Goal: Task Accomplishment & Management: Manage account settings

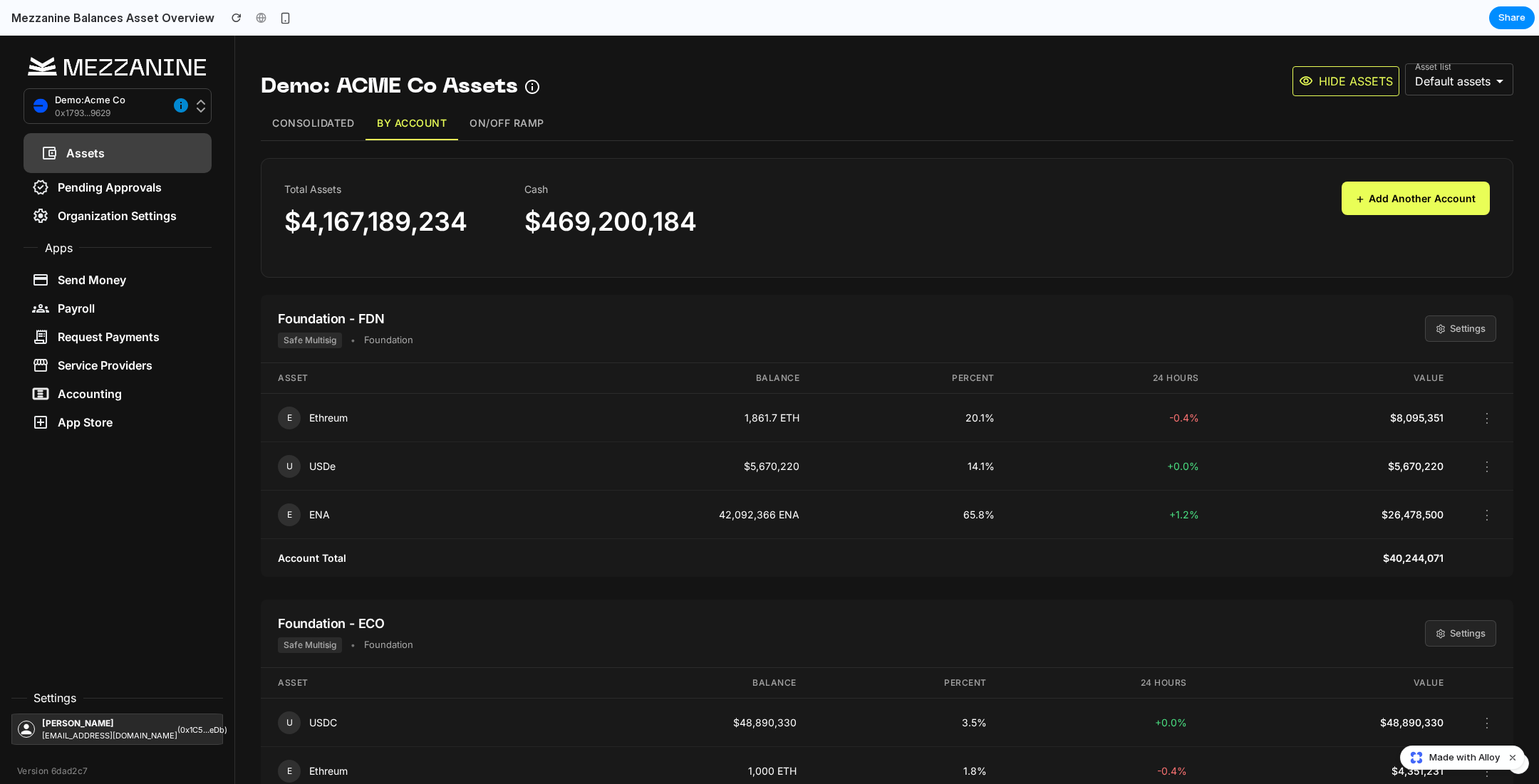
click at [1496, 418] on button "⋮" at bounding box center [1486, 418] width 18 height 25
click at [1456, 333] on button "Settings" at bounding box center [1460, 329] width 71 height 27
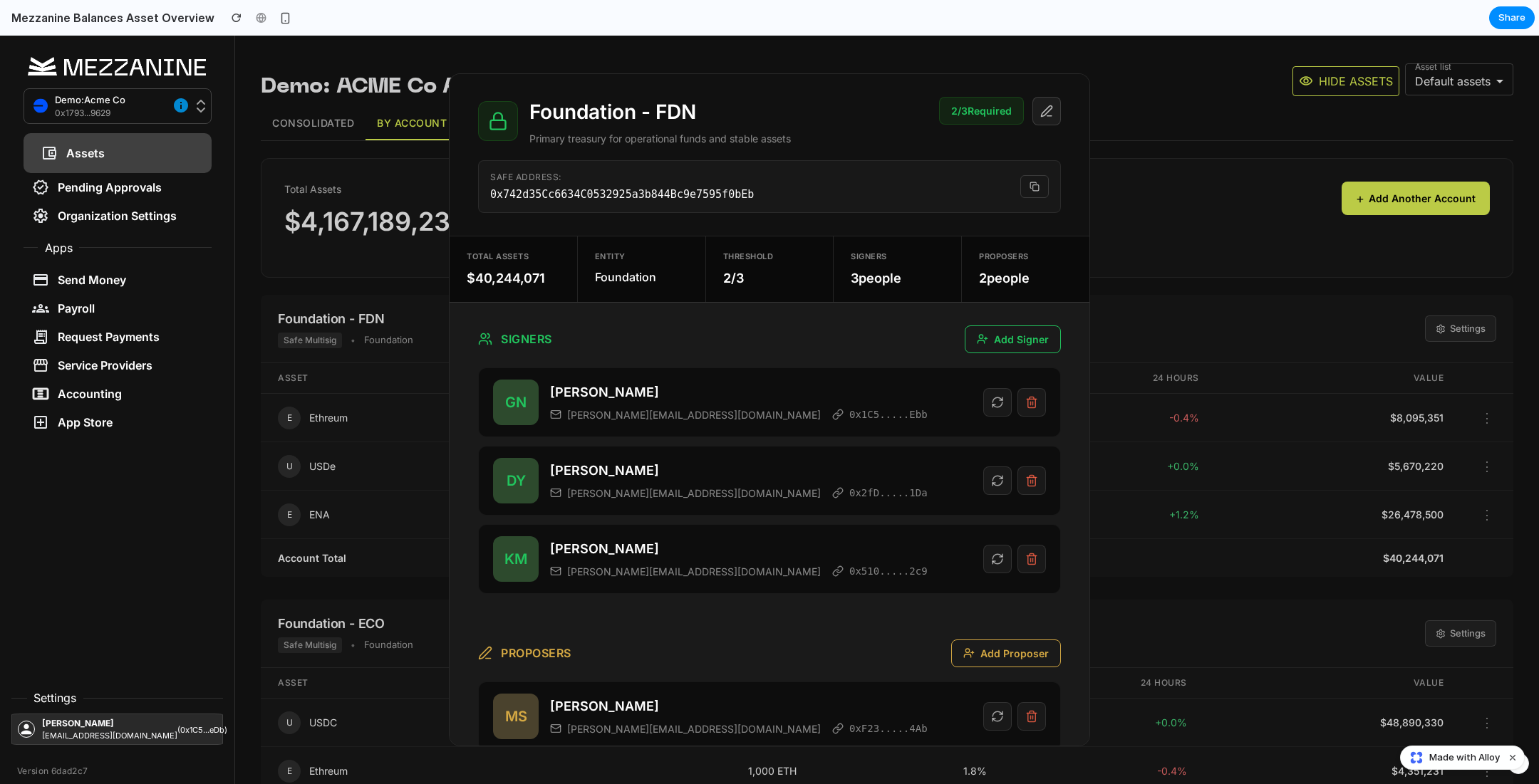
click at [1039, 406] on button at bounding box center [1031, 402] width 29 height 29
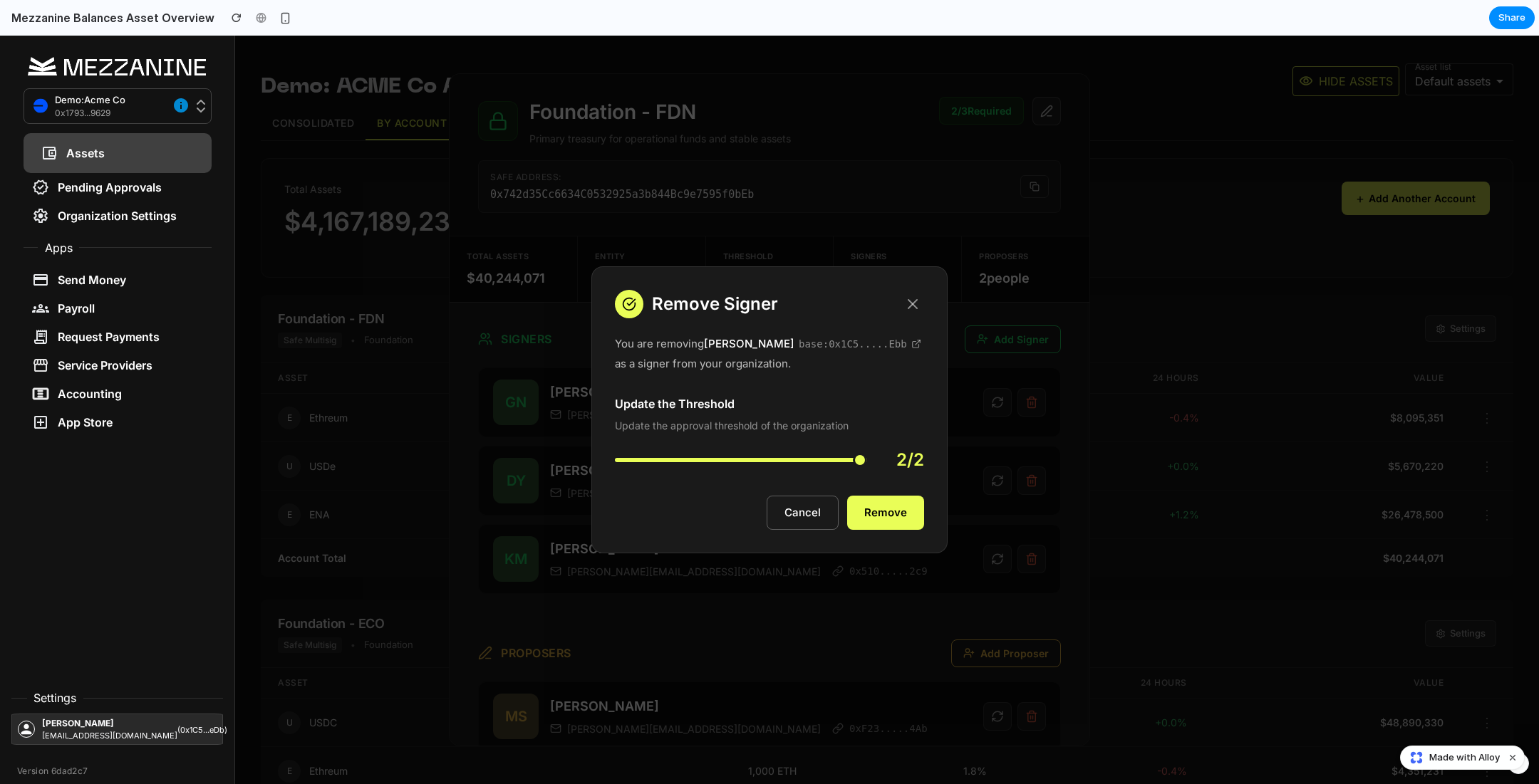
click at [912, 308] on icon at bounding box center [912, 303] width 17 height 17
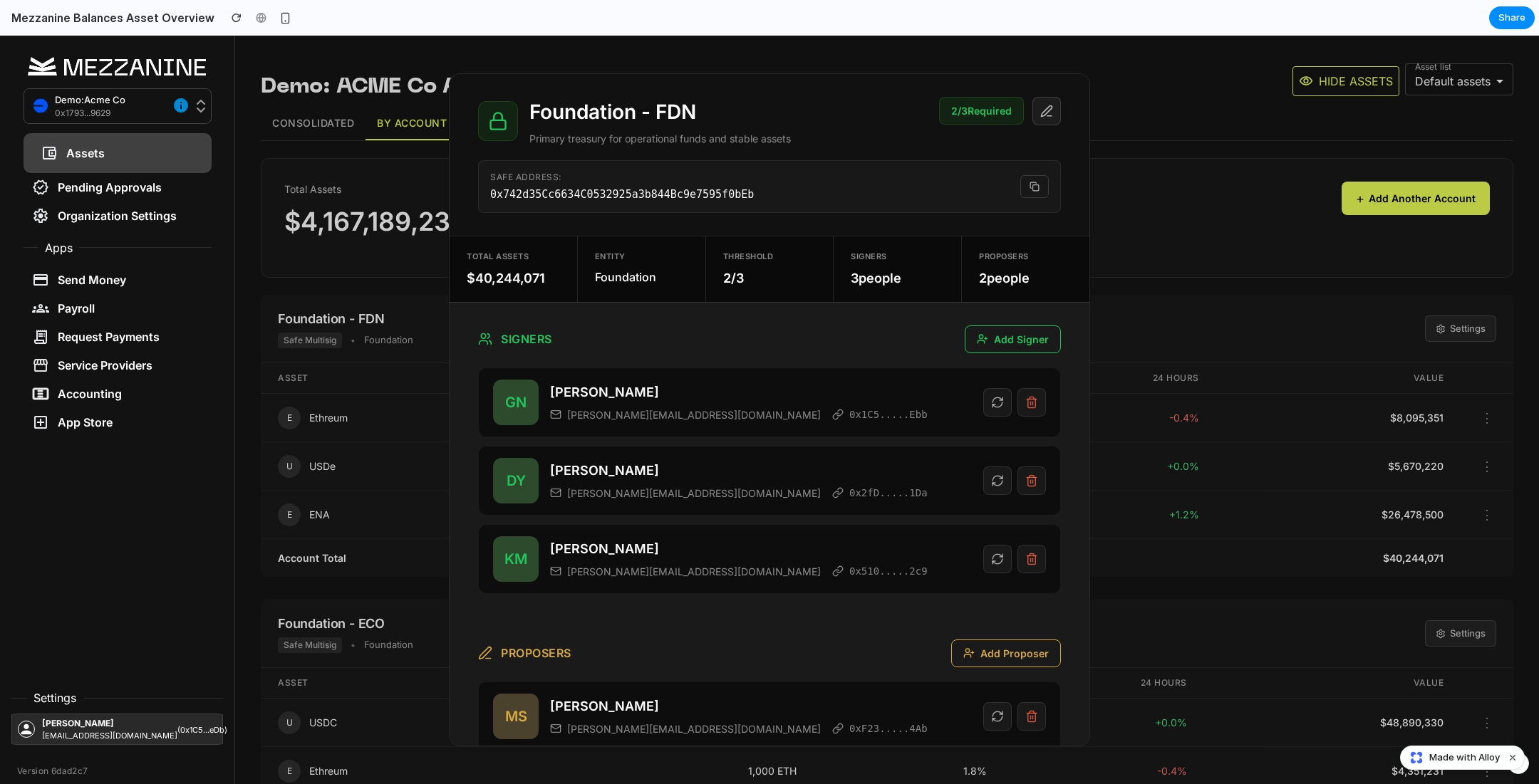
click at [1003, 406] on icon at bounding box center [997, 403] width 13 height 13
click at [1031, 339] on button "Add Signer" at bounding box center [1012, 339] width 96 height 28
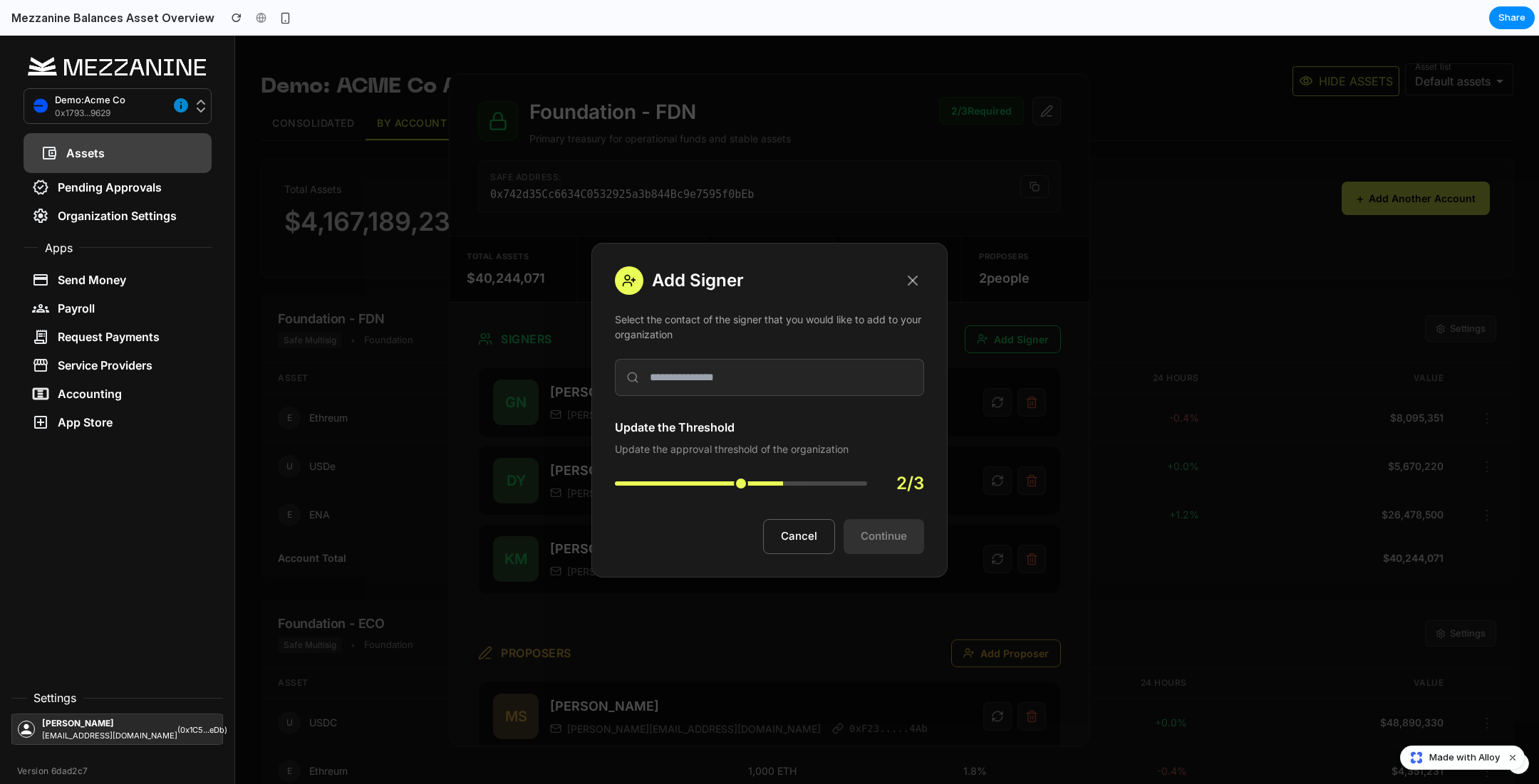
click at [909, 281] on icon at bounding box center [912, 280] width 17 height 17
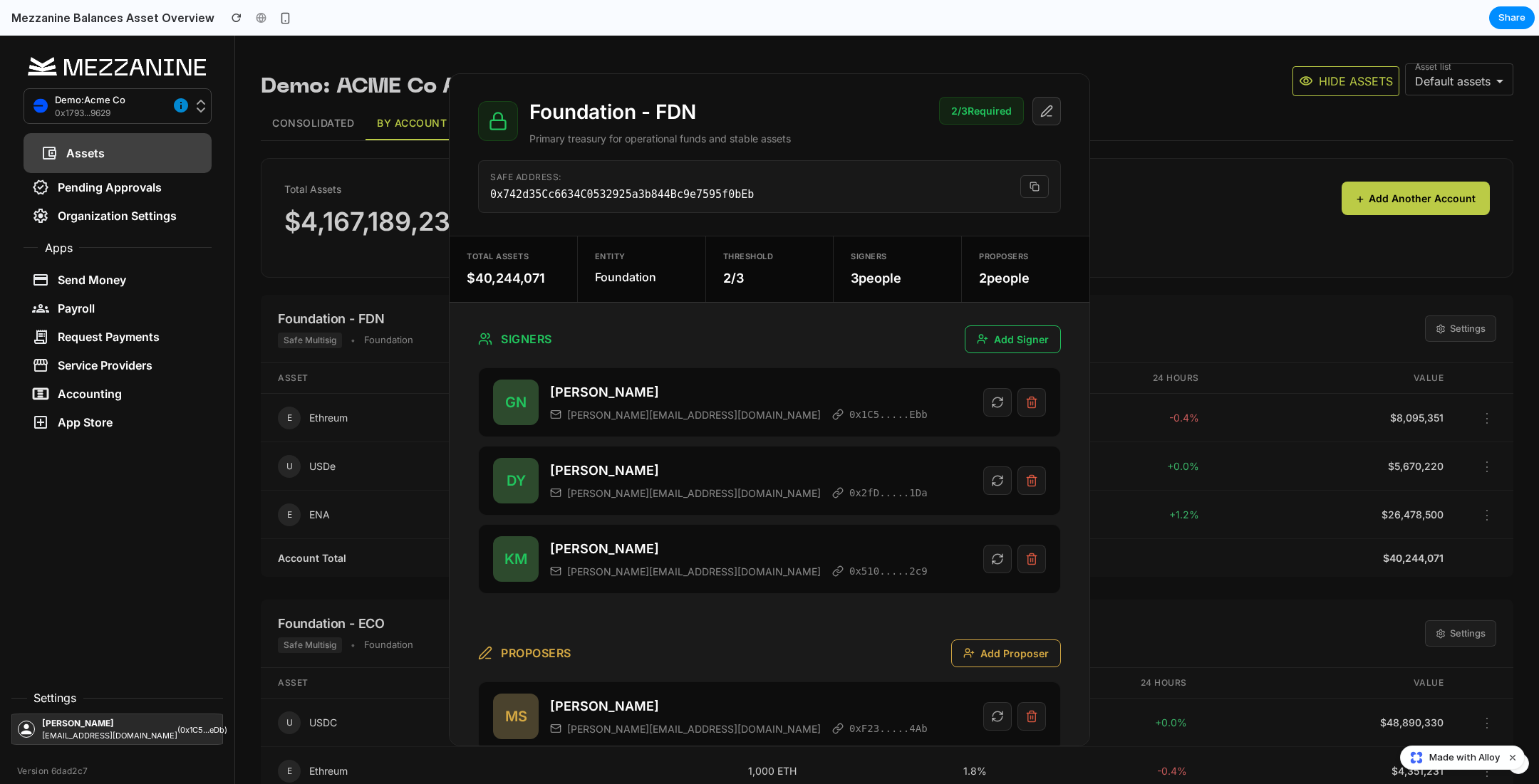
click at [1034, 185] on icon at bounding box center [1035, 187] width 10 height 10
click at [982, 108] on div "2 / 3 Required" at bounding box center [981, 111] width 85 height 28
click at [1048, 117] on button at bounding box center [1047, 111] width 29 height 29
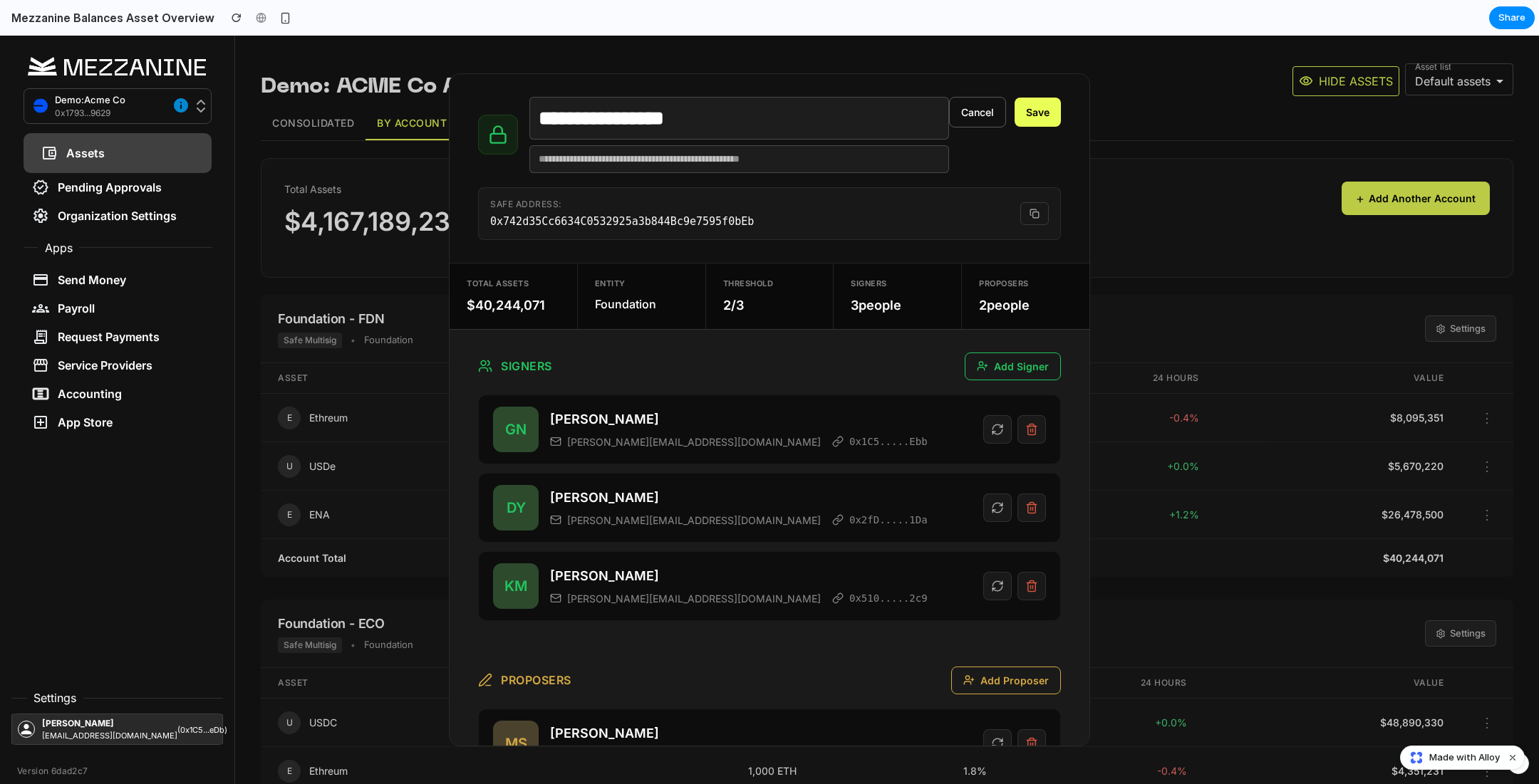
click at [1048, 117] on button "Save" at bounding box center [1037, 112] width 46 height 29
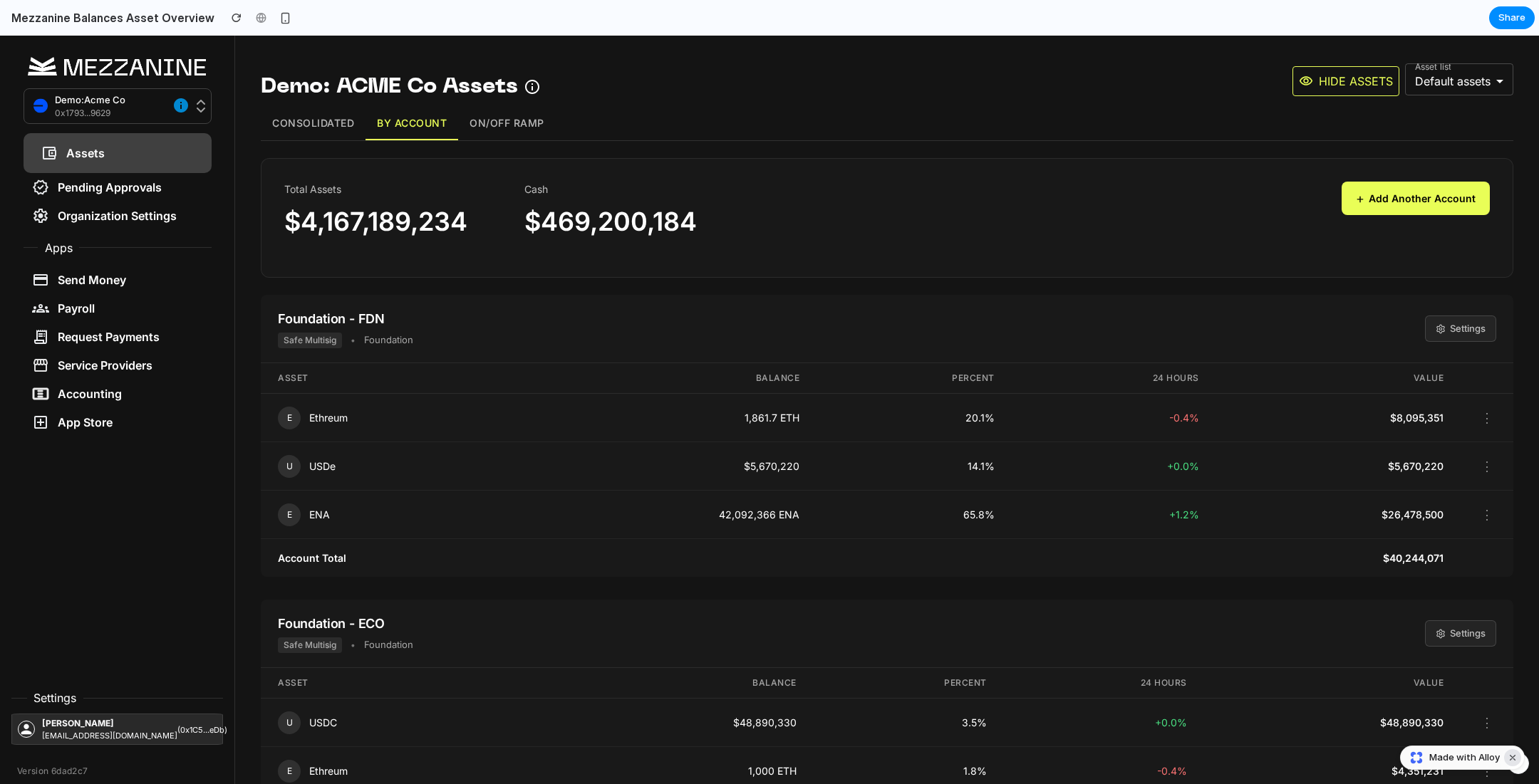
click at [1514, 757] on button "Dismiss watermark" at bounding box center [1512, 758] width 17 height 17
click at [1518, 761] on div "button" at bounding box center [1518, 763] width 10 height 10
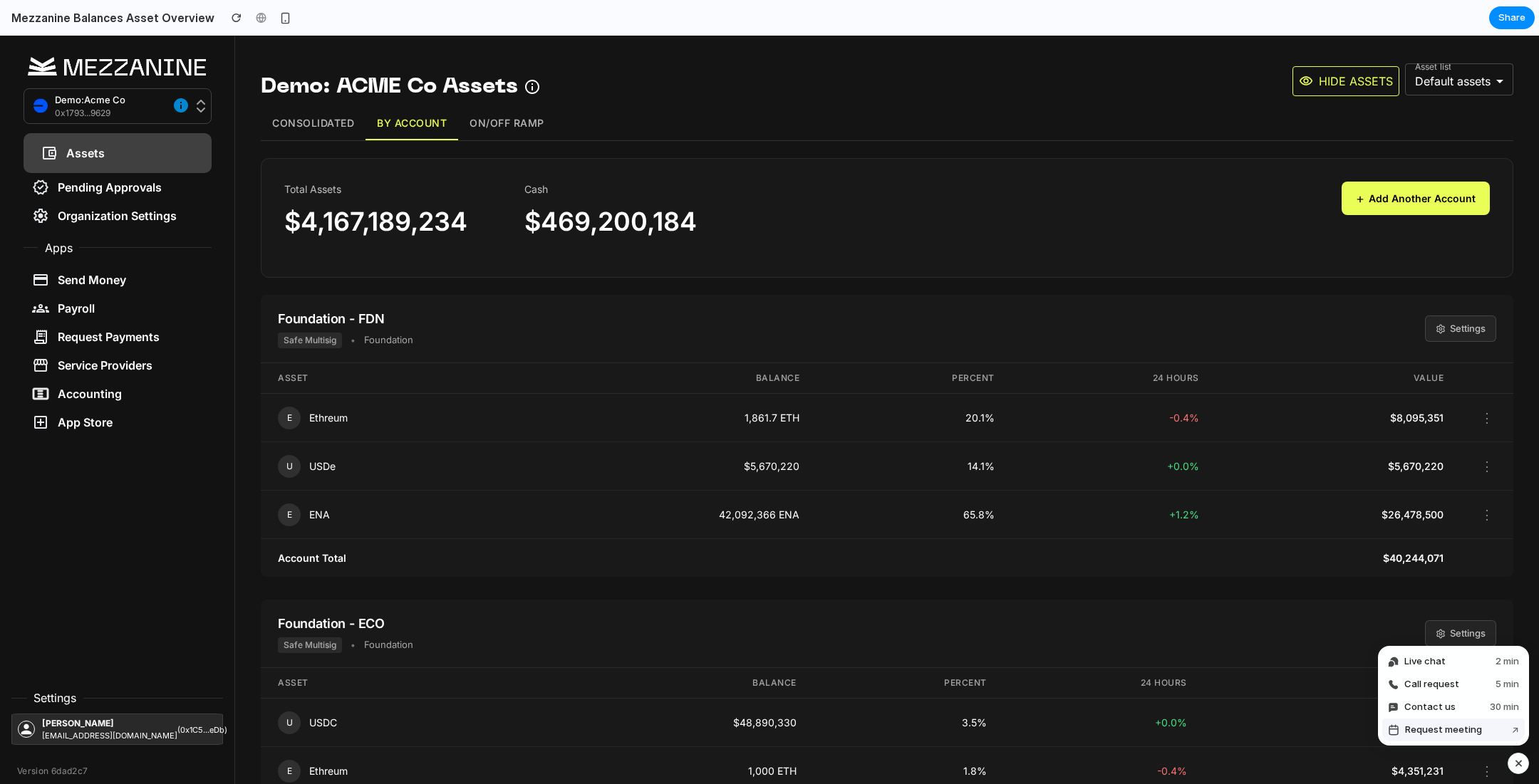
click at [1458, 733] on span "Request meeting" at bounding box center [1443, 730] width 77 height 14
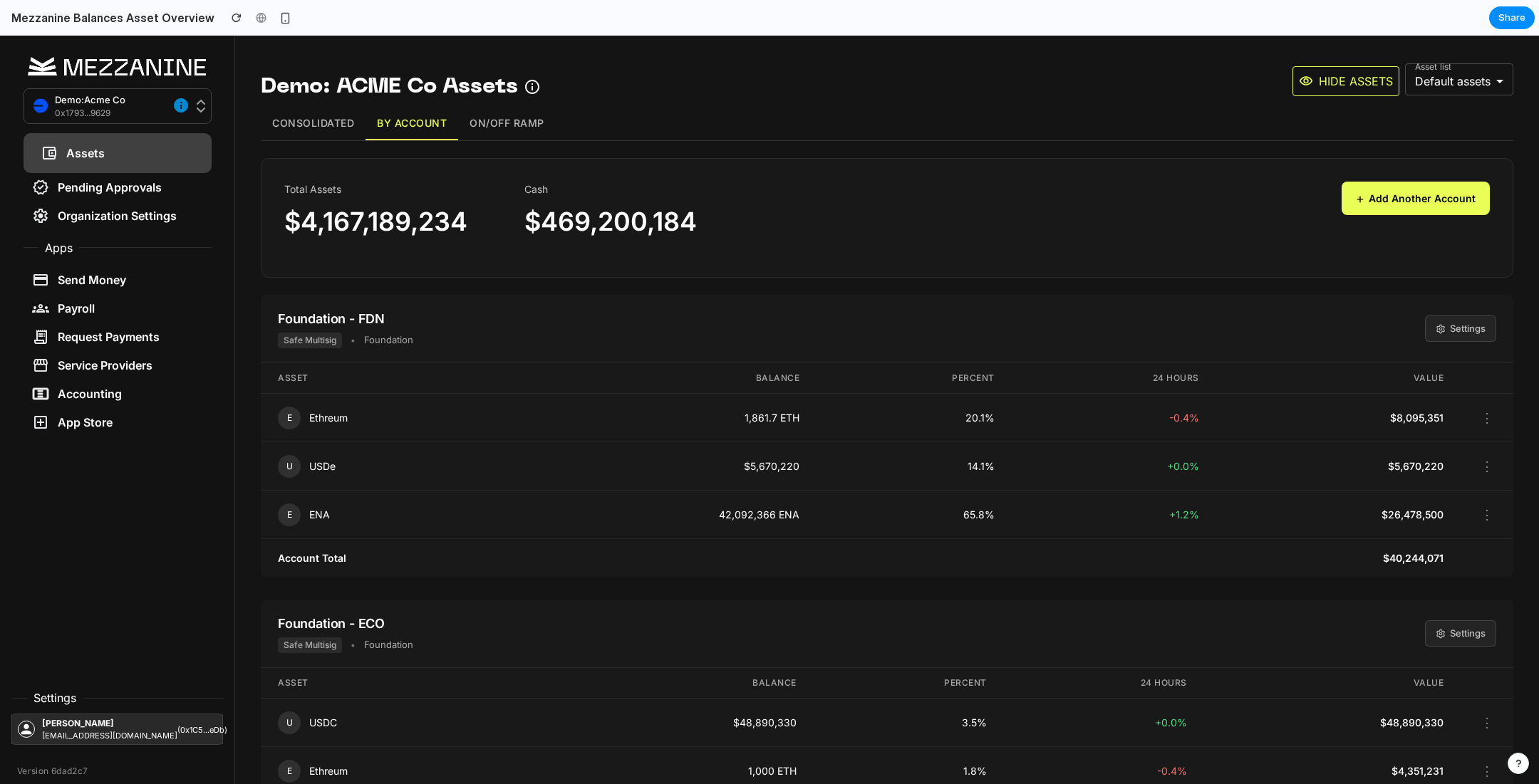
click at [1515, 758] on div "button" at bounding box center [1518, 763] width 10 height 10
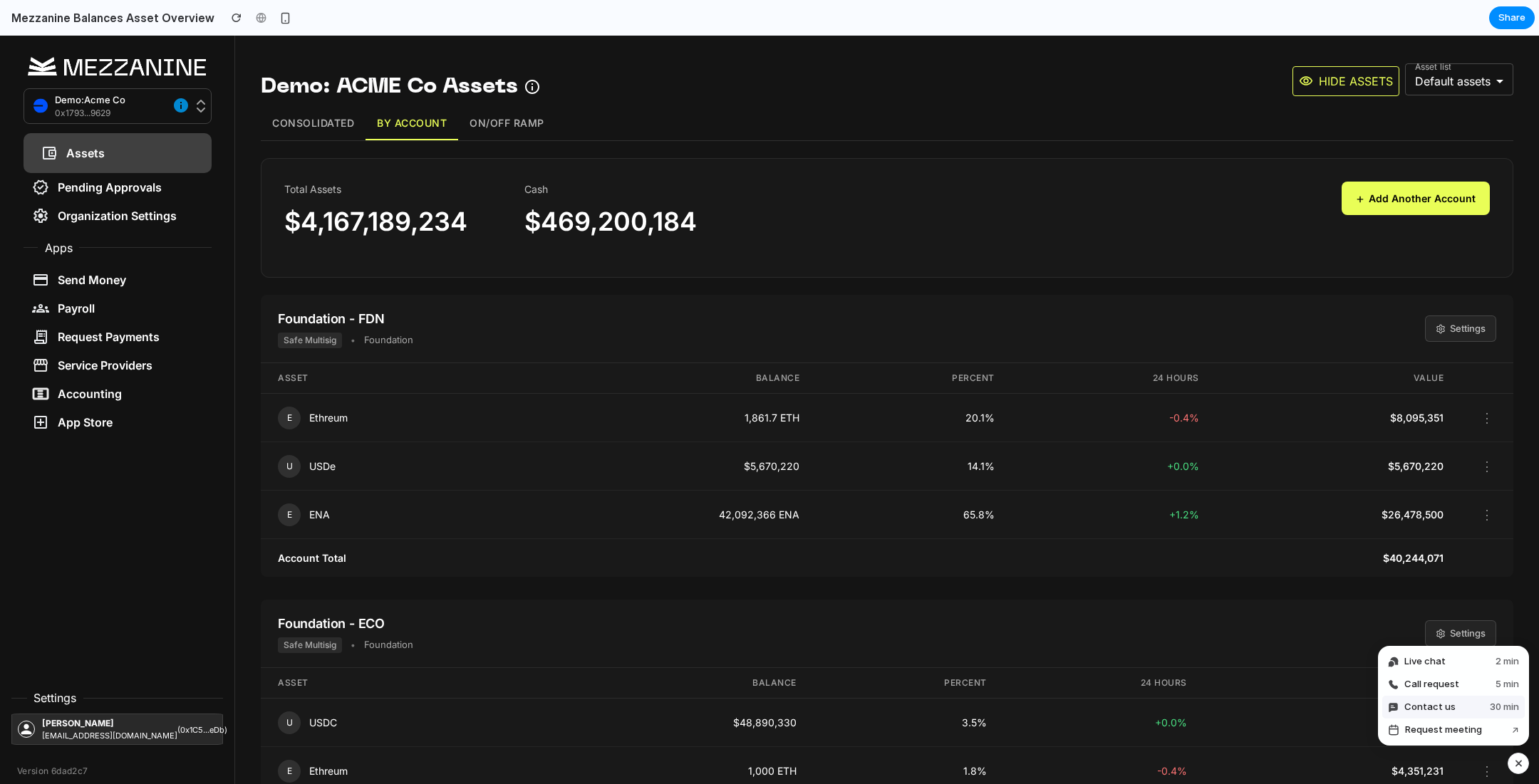
click at [1447, 710] on span "Contact us" at bounding box center [1430, 707] width 51 height 14
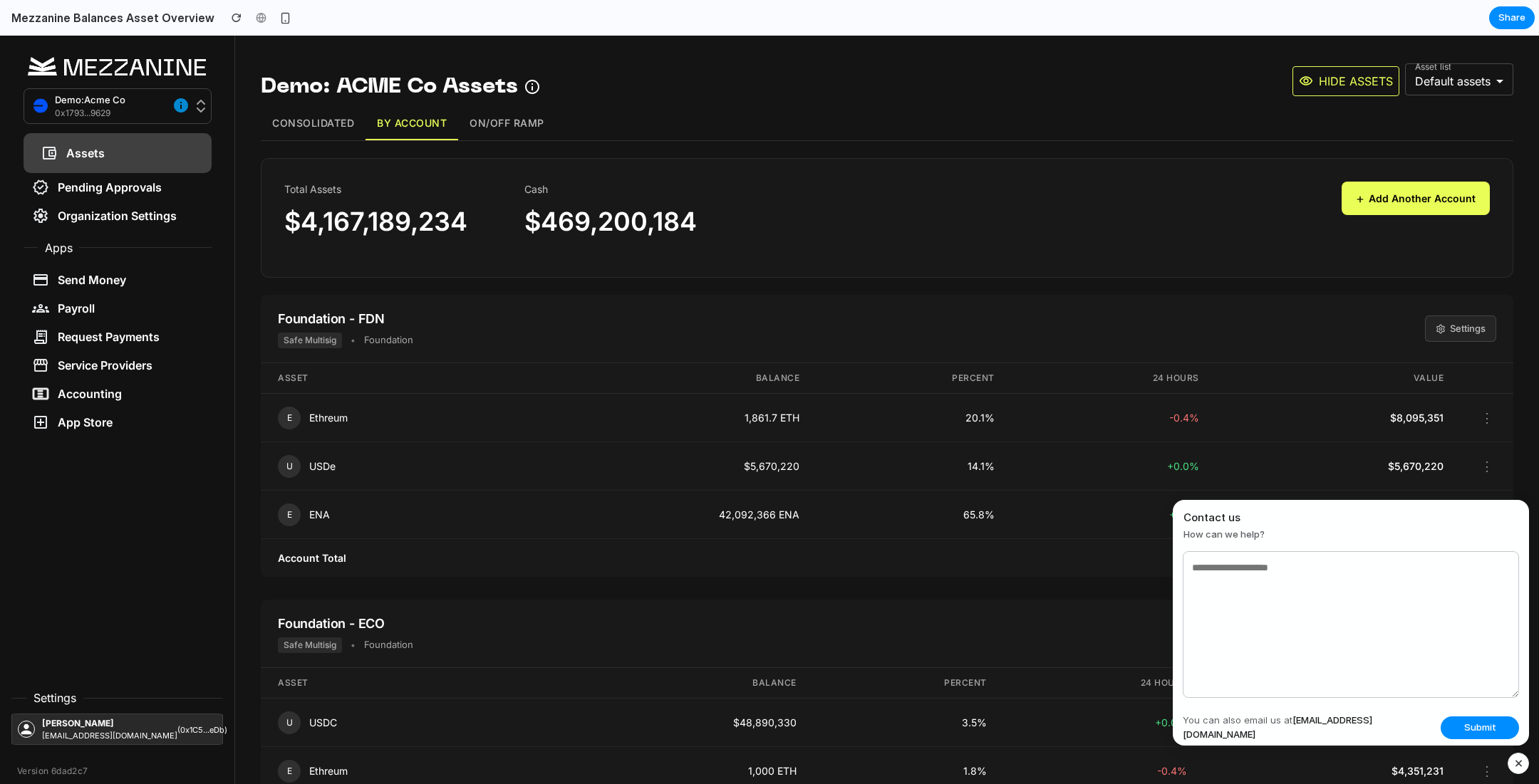
click at [1220, 299] on div "Foundation - FDN Safe Multisig • foundation Settings" at bounding box center [887, 329] width 1252 height 68
click at [1521, 761] on div "button" at bounding box center [1518, 763] width 12 height 17
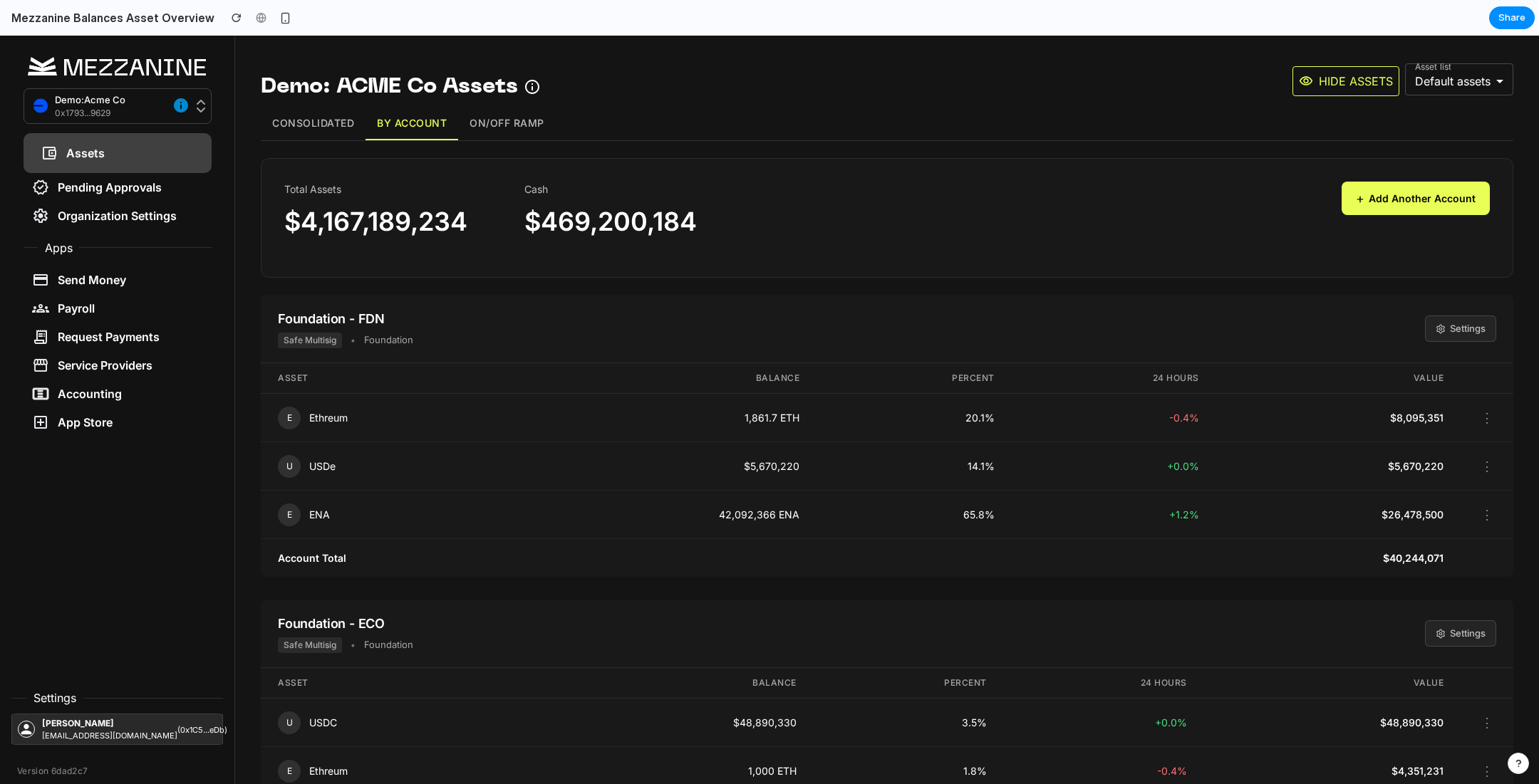
click at [302, 122] on button "Consolidated" at bounding box center [313, 124] width 105 height 34
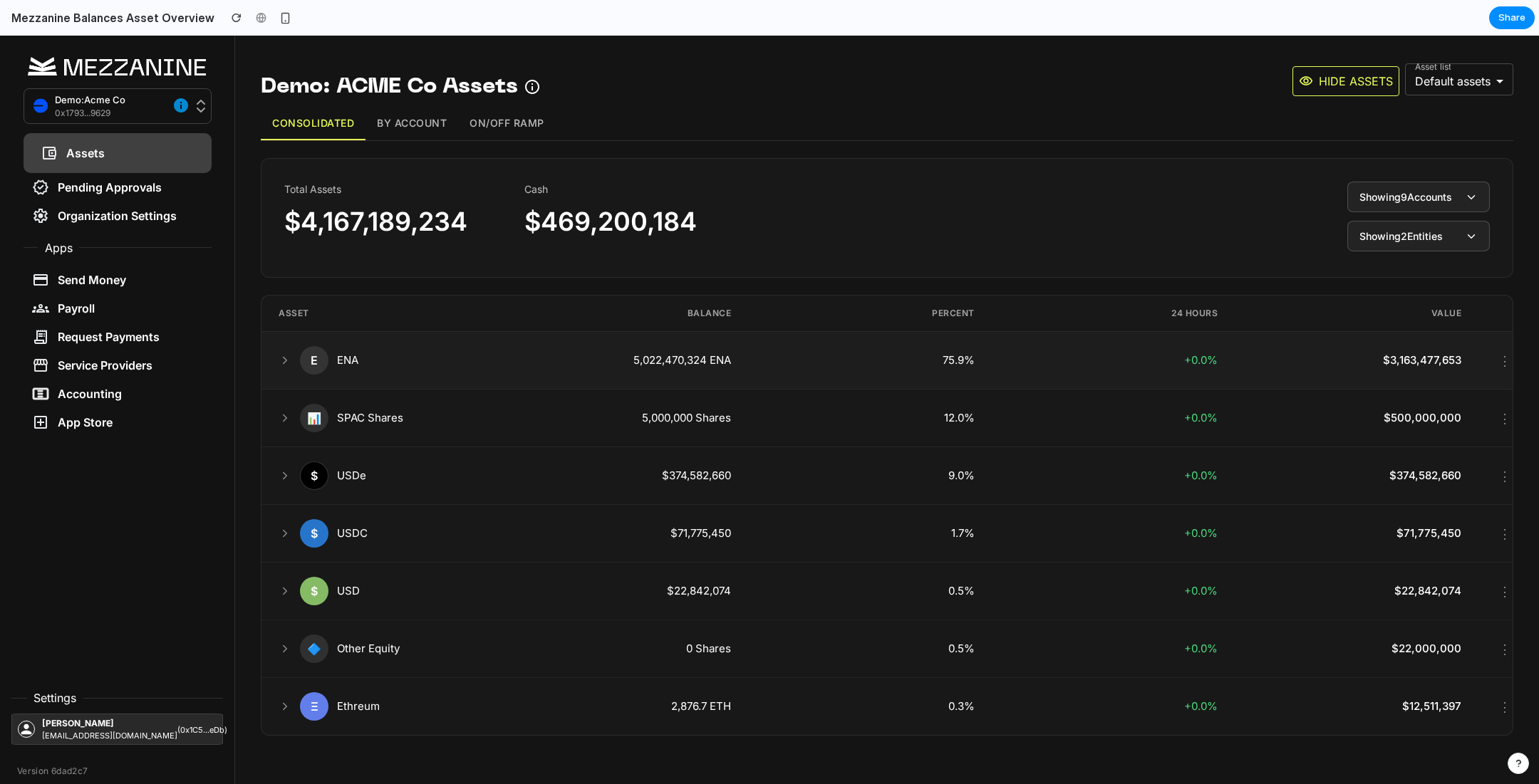
click at [276, 357] on td "E ENA" at bounding box center [383, 360] width 244 height 58
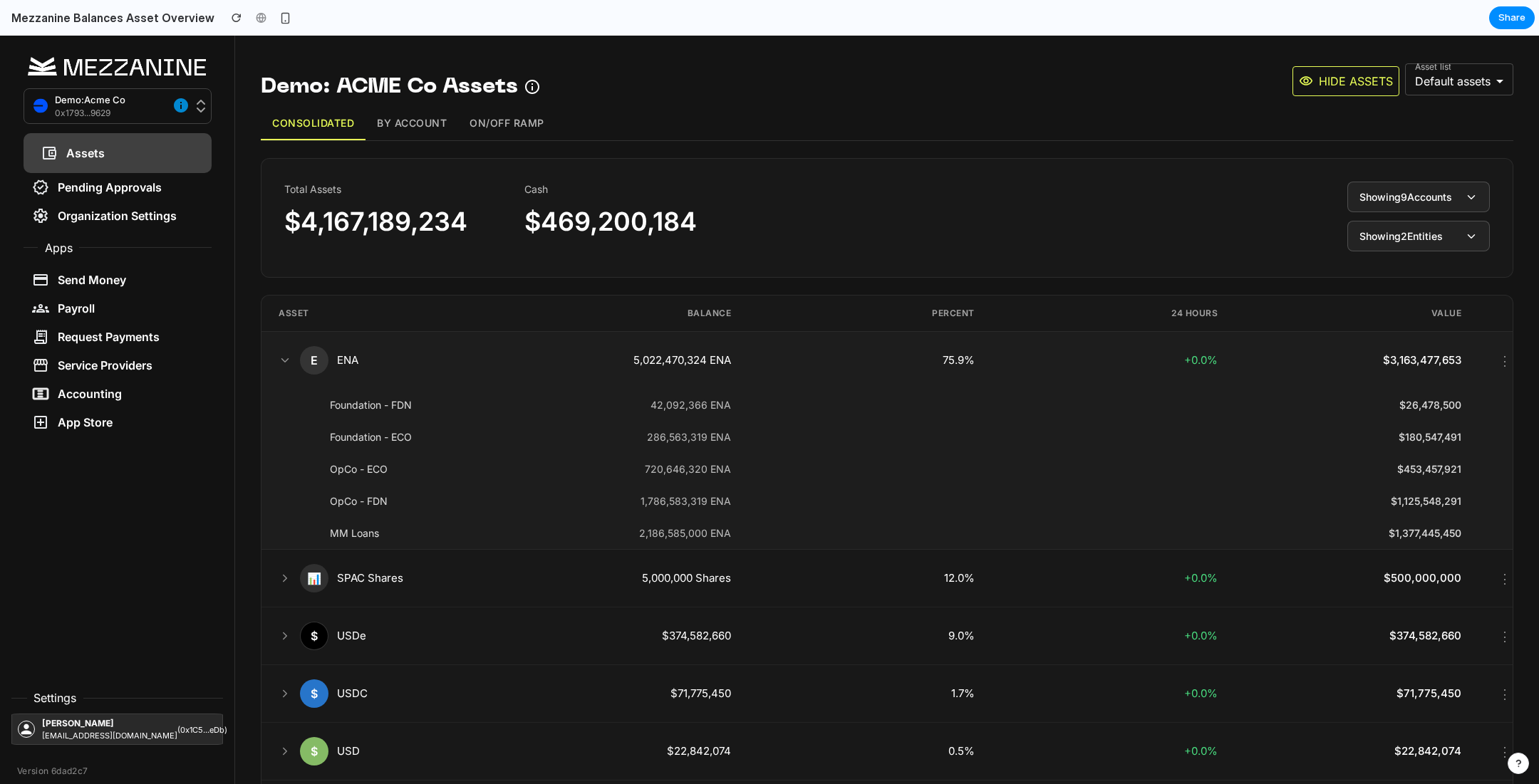
click at [276, 357] on td "E ENA" at bounding box center [383, 360] width 244 height 58
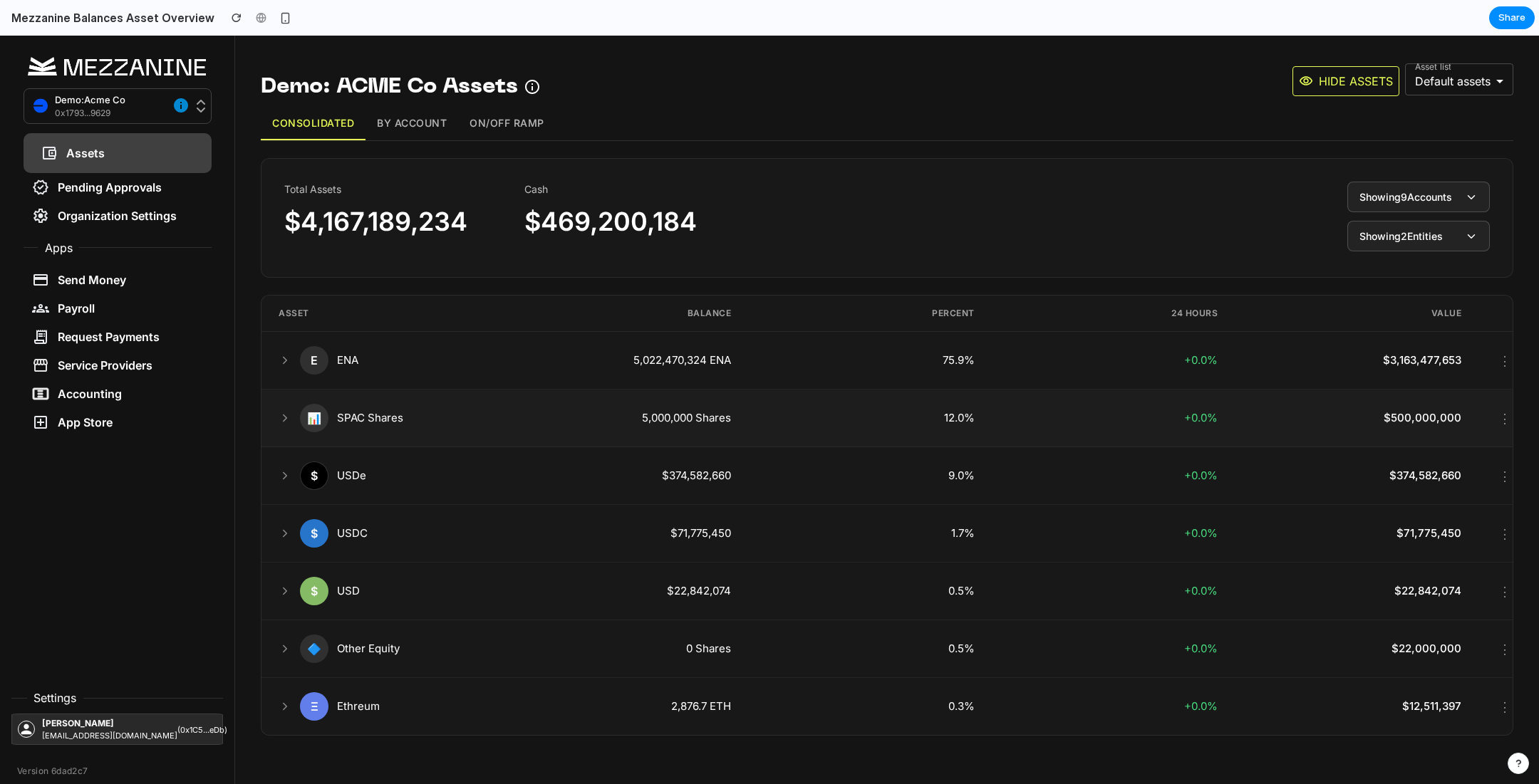
click at [283, 415] on icon at bounding box center [285, 418] width 13 height 13
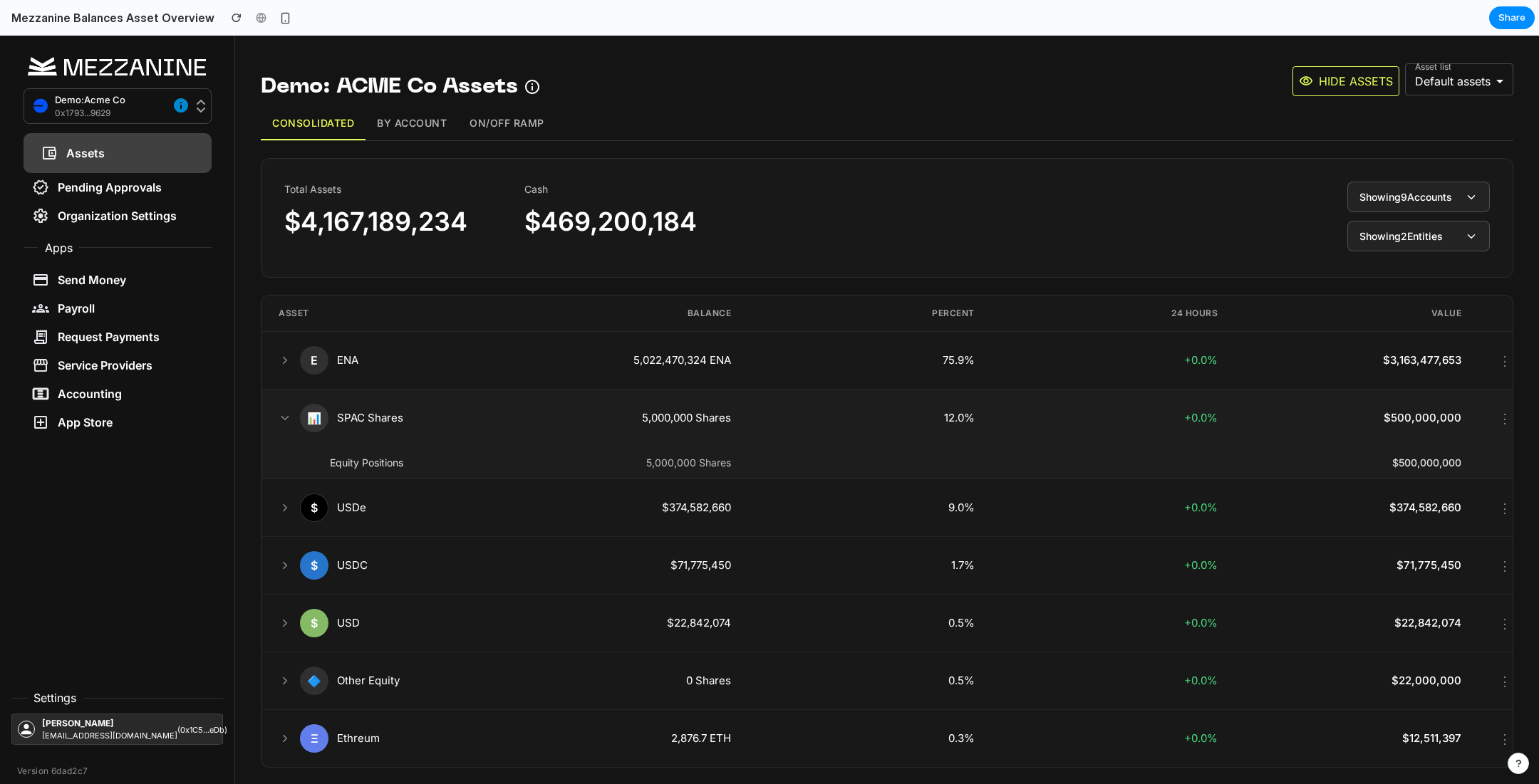
click at [283, 415] on icon at bounding box center [285, 418] width 13 height 13
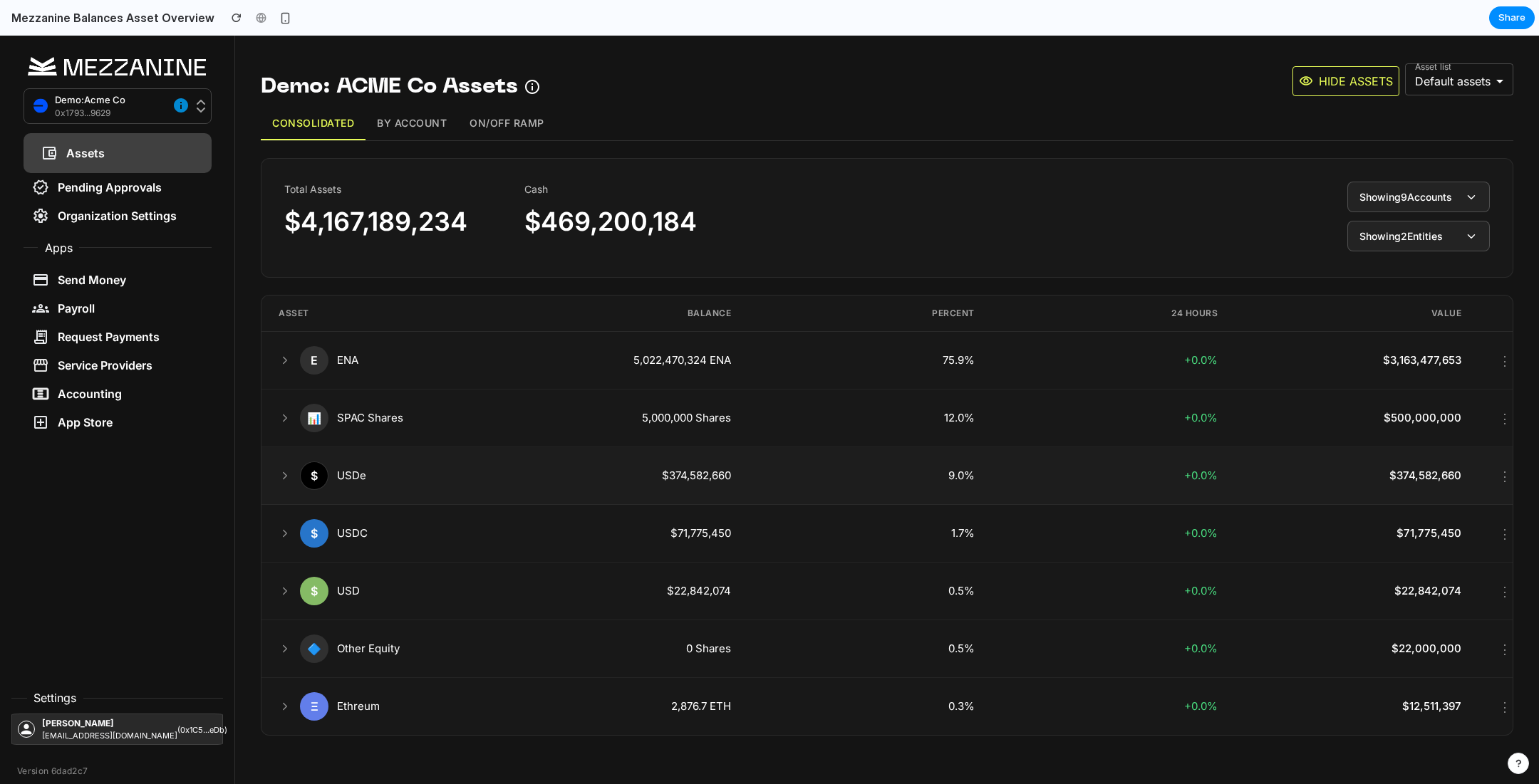
click at [283, 478] on icon at bounding box center [285, 476] width 13 height 13
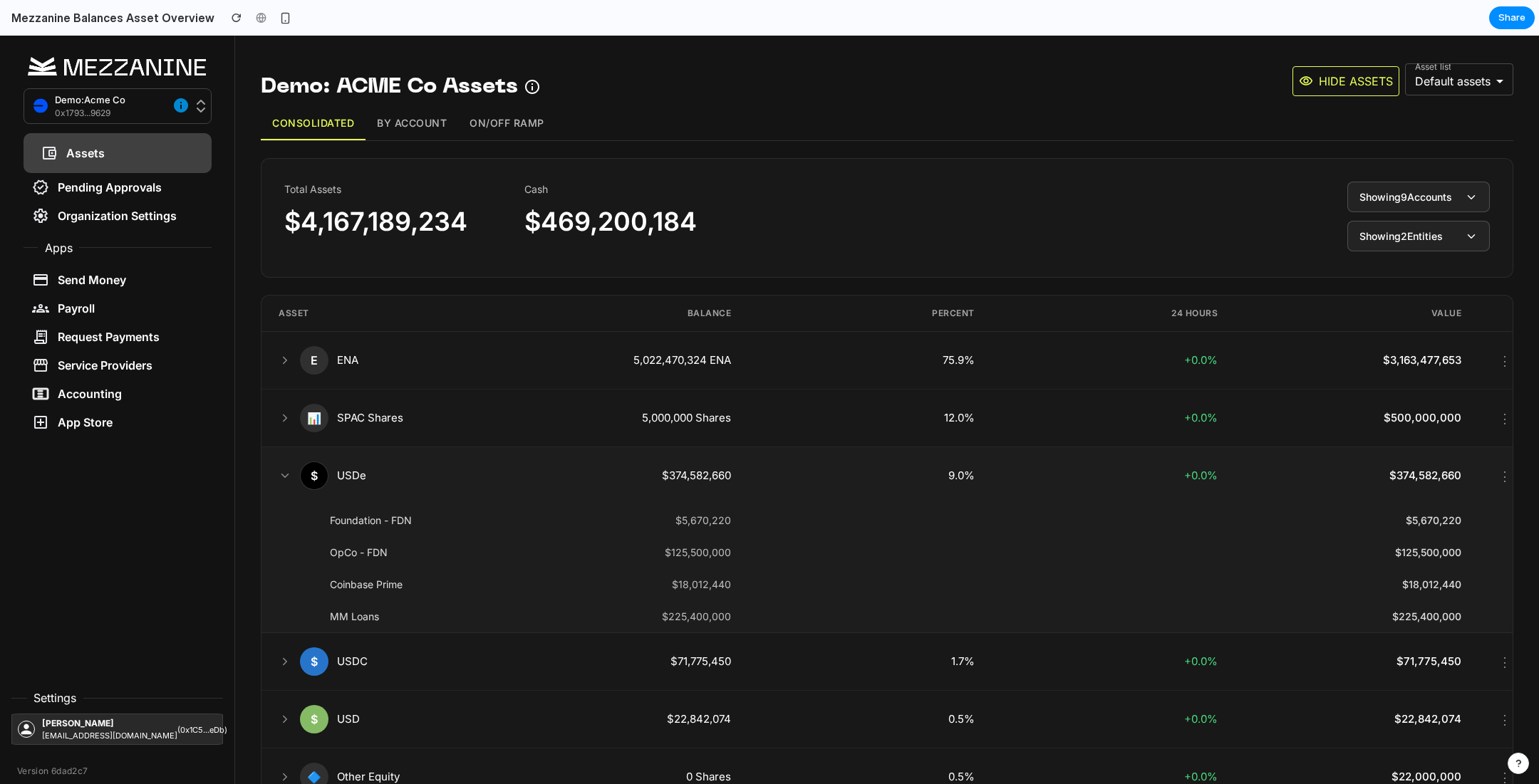
click at [283, 478] on icon at bounding box center [285, 476] width 13 height 13
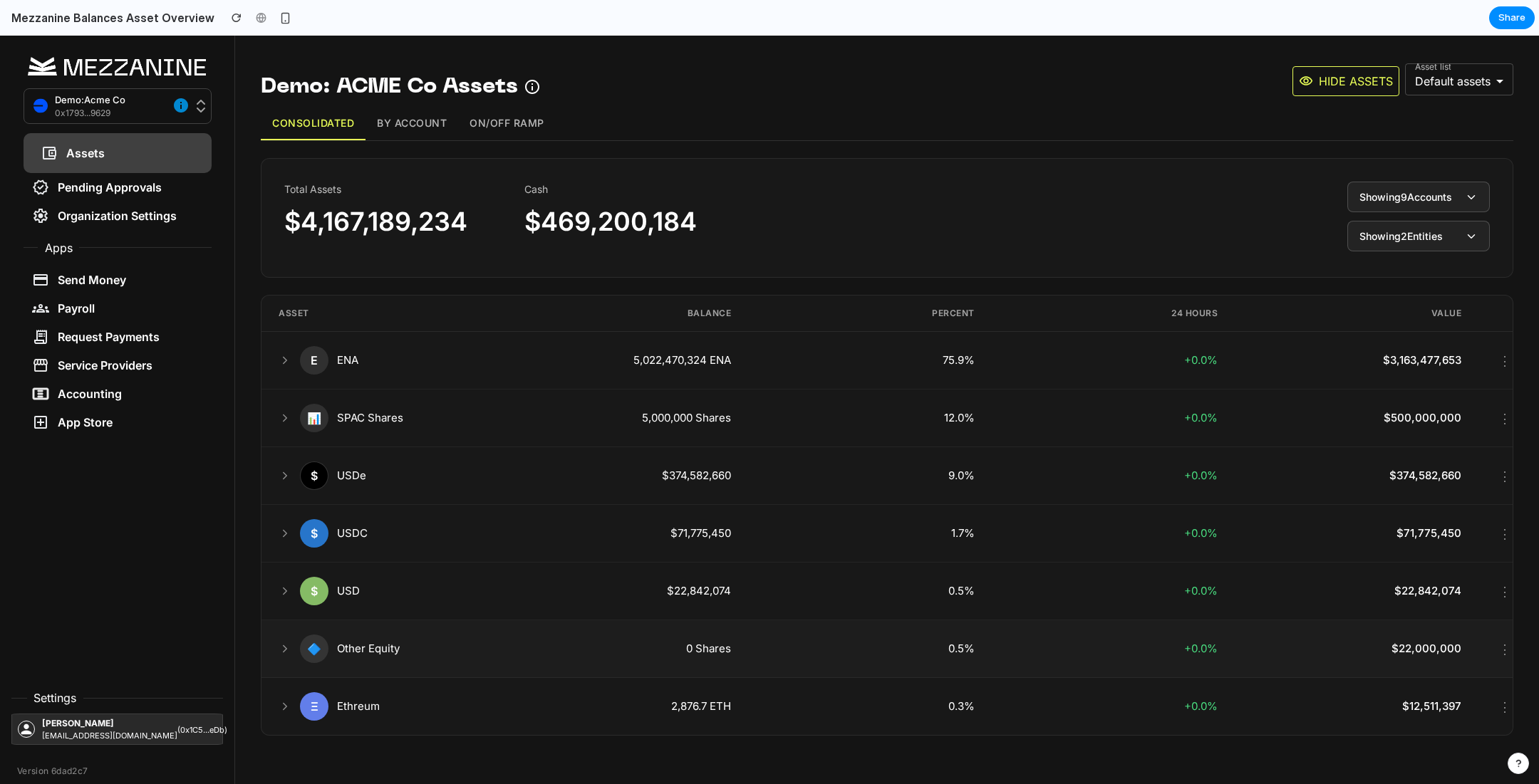
click at [285, 648] on icon at bounding box center [285, 649] width 4 height 7
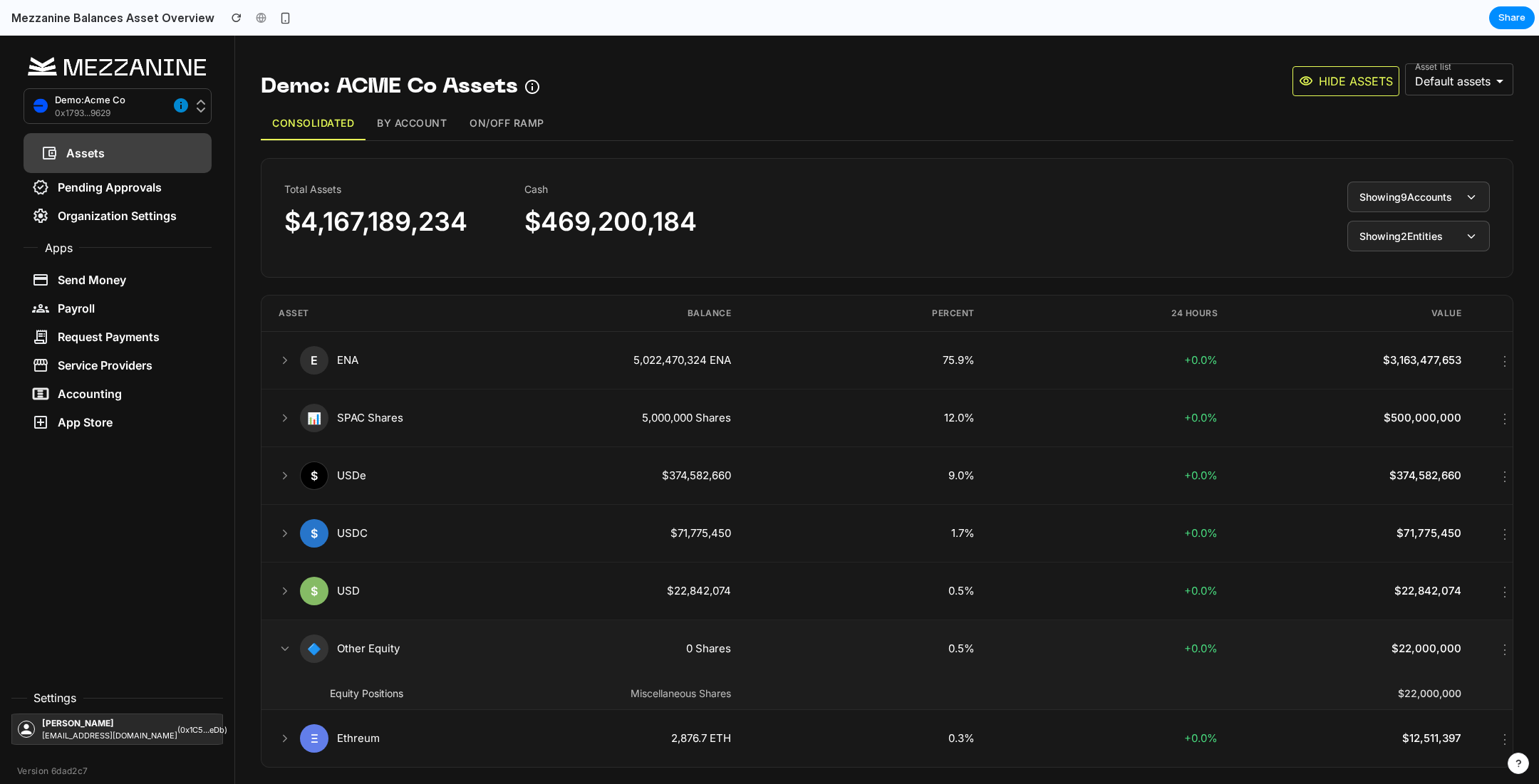
click at [288, 644] on icon at bounding box center [285, 649] width 13 height 13
click at [285, 704] on icon at bounding box center [285, 707] width 4 height 7
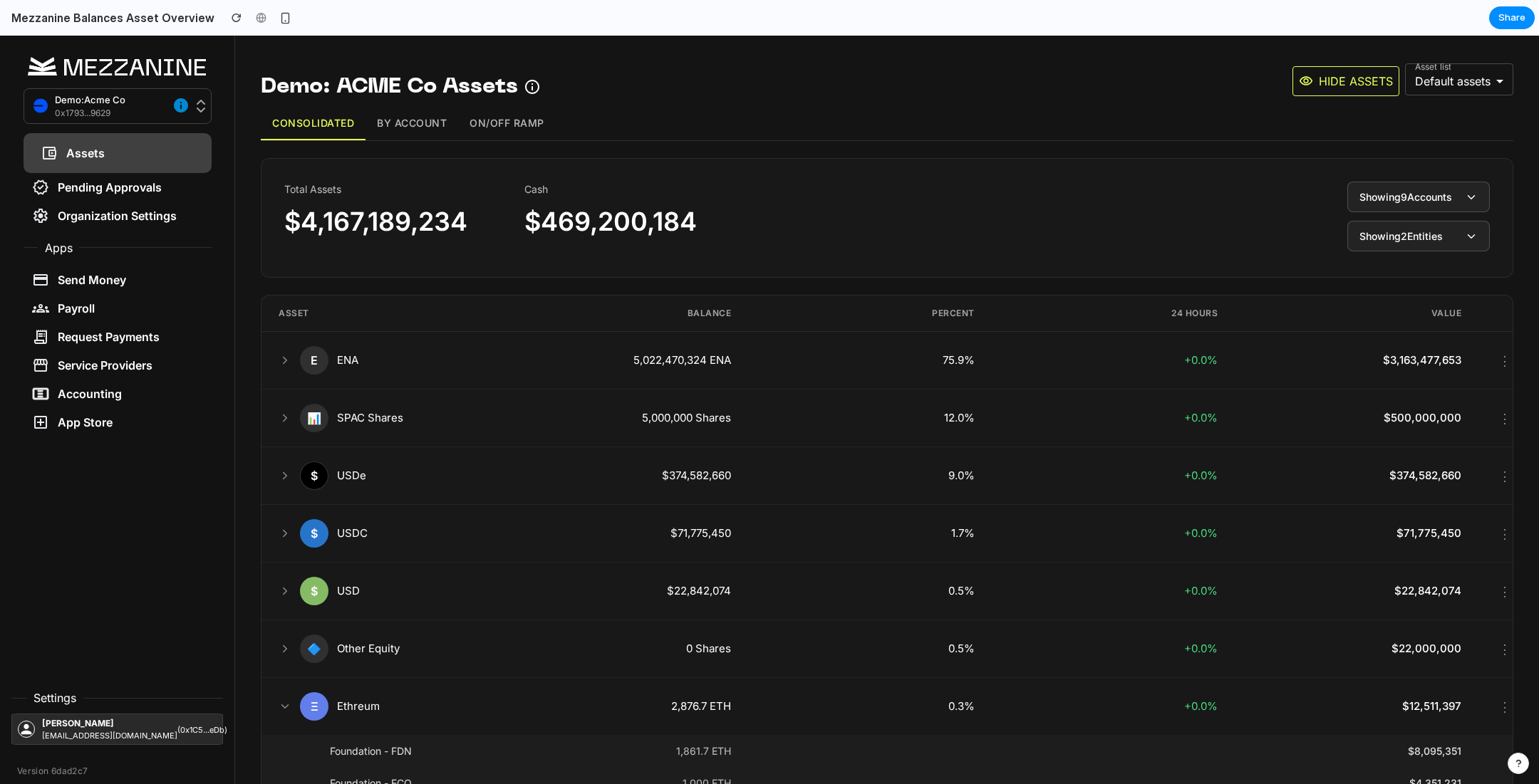
click at [410, 125] on button "By Account" at bounding box center [412, 124] width 92 height 34
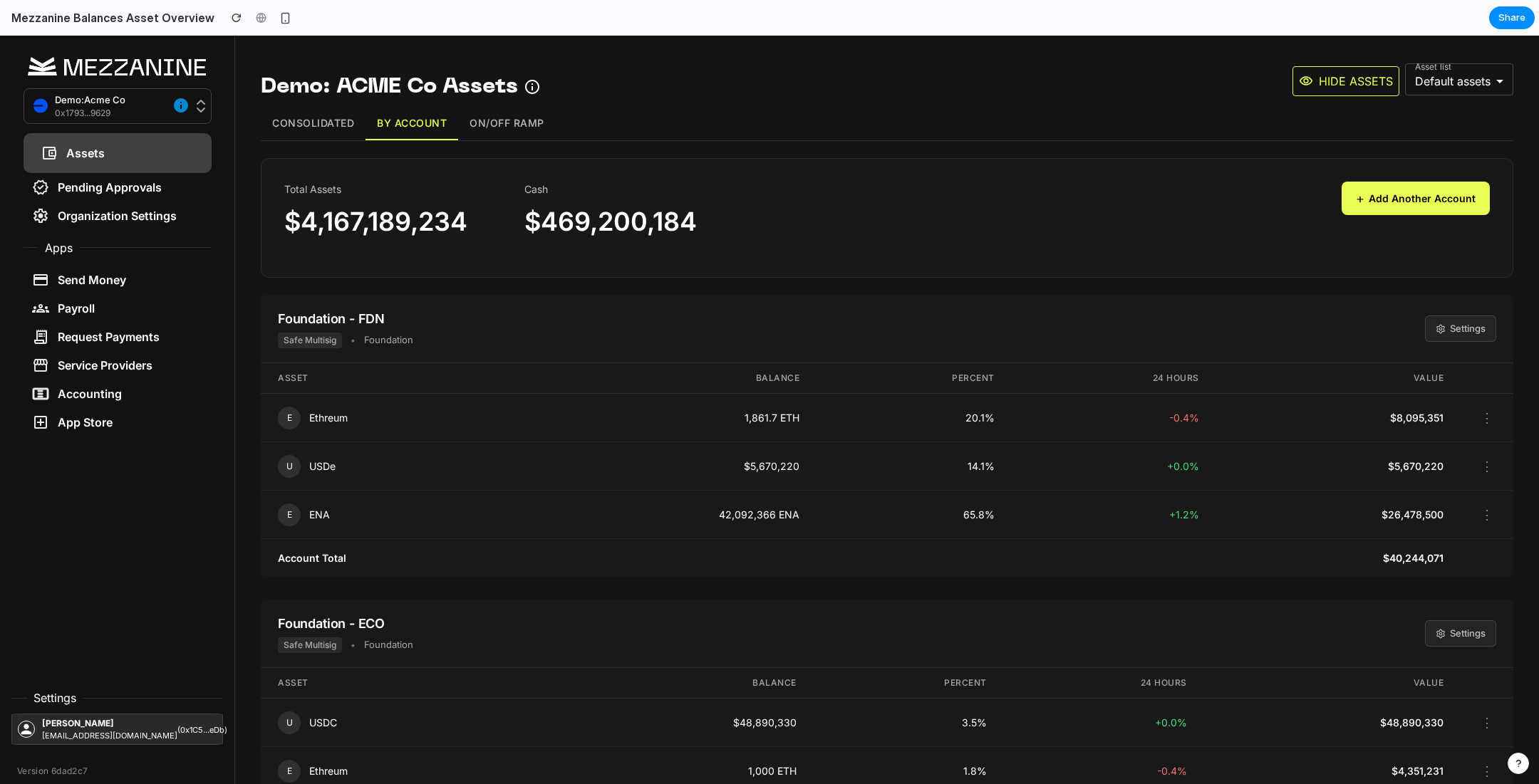
click at [1421, 187] on button "+ Add Another Account" at bounding box center [1416, 199] width 148 height 34
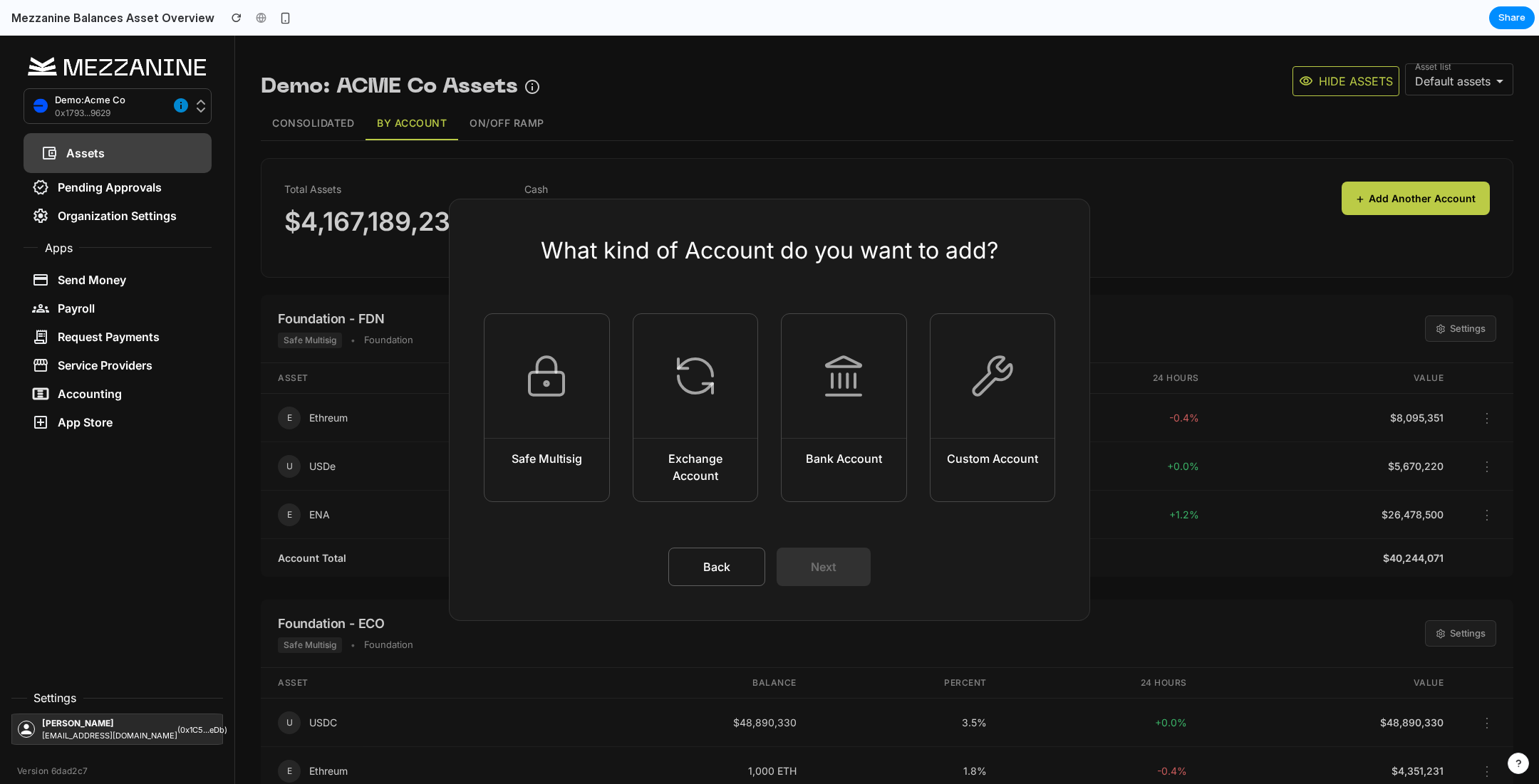
click at [728, 560] on button "Back" at bounding box center [717, 567] width 97 height 39
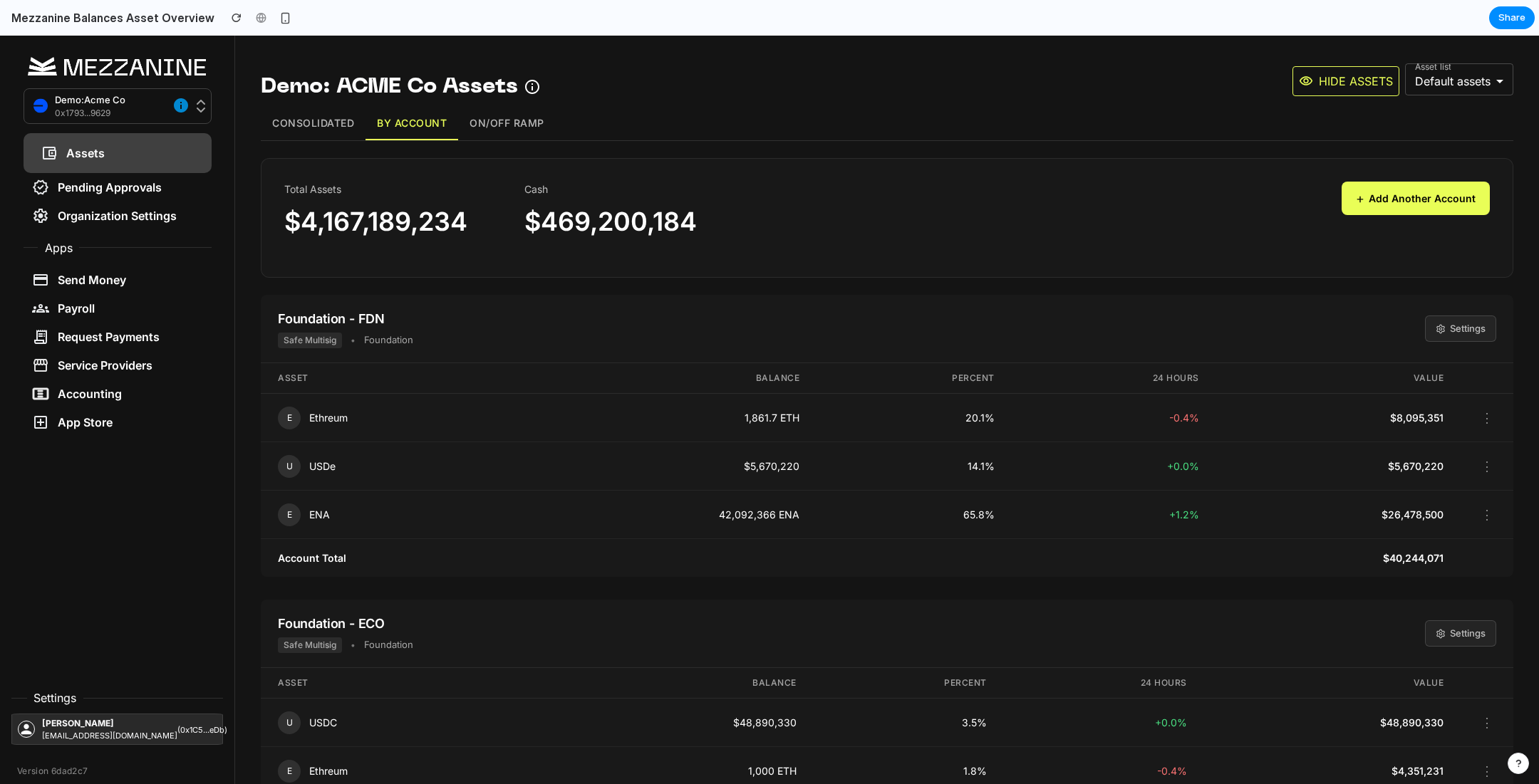
click at [1385, 201] on button "+ Add Another Account" at bounding box center [1416, 199] width 148 height 34
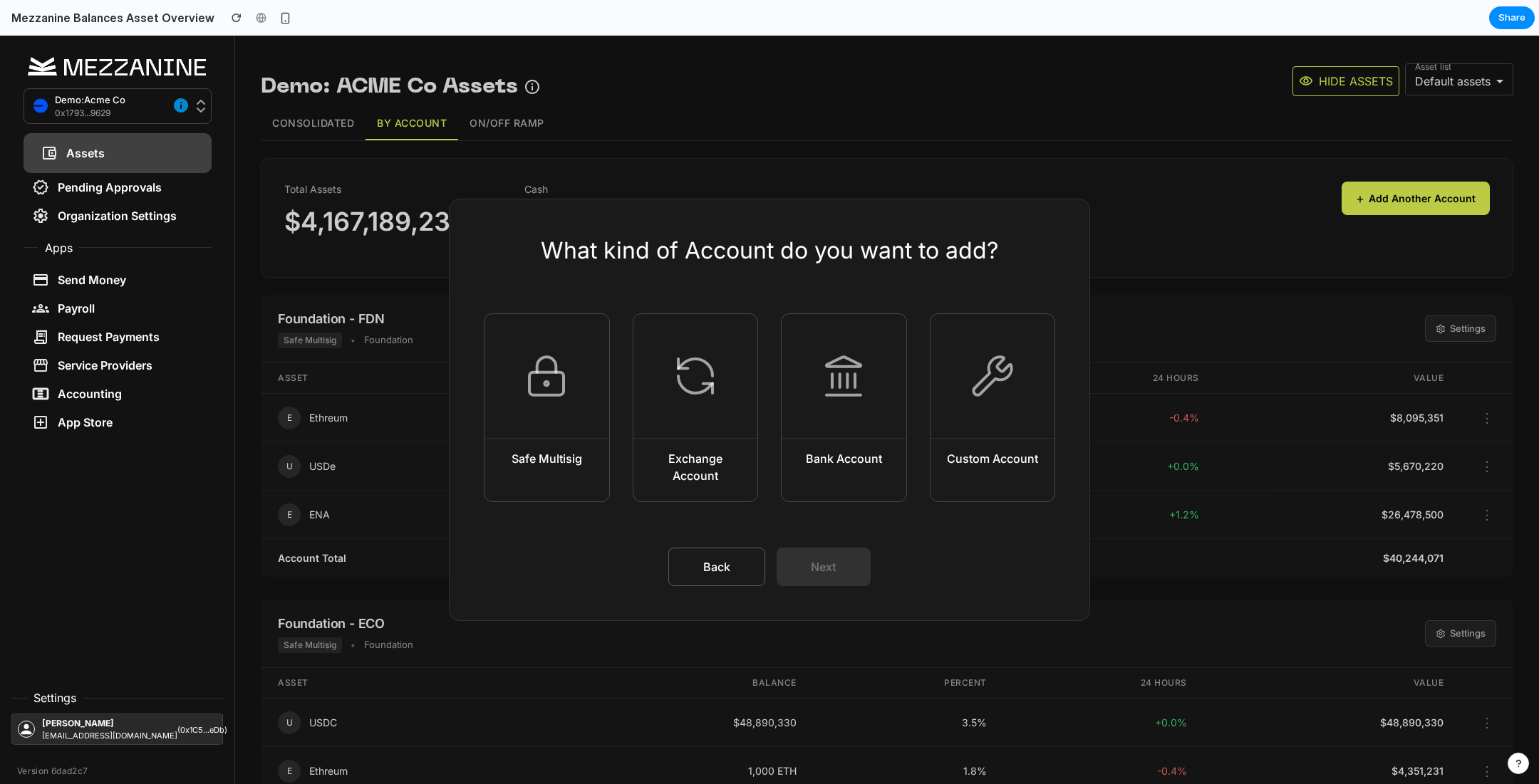
click at [520, 446] on button "Safe Multisig" at bounding box center [547, 408] width 126 height 189
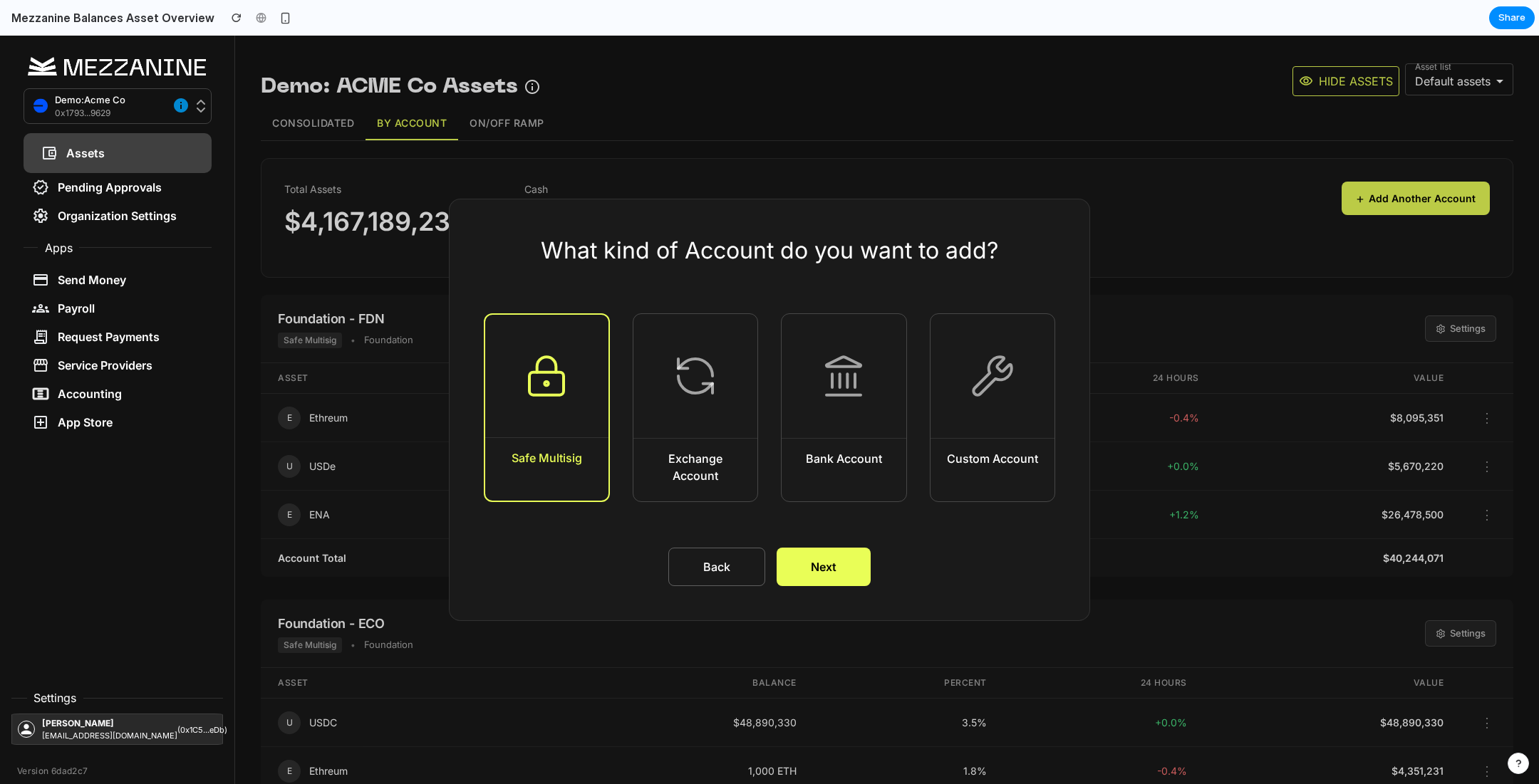
click at [851, 570] on button "Next" at bounding box center [824, 567] width 94 height 39
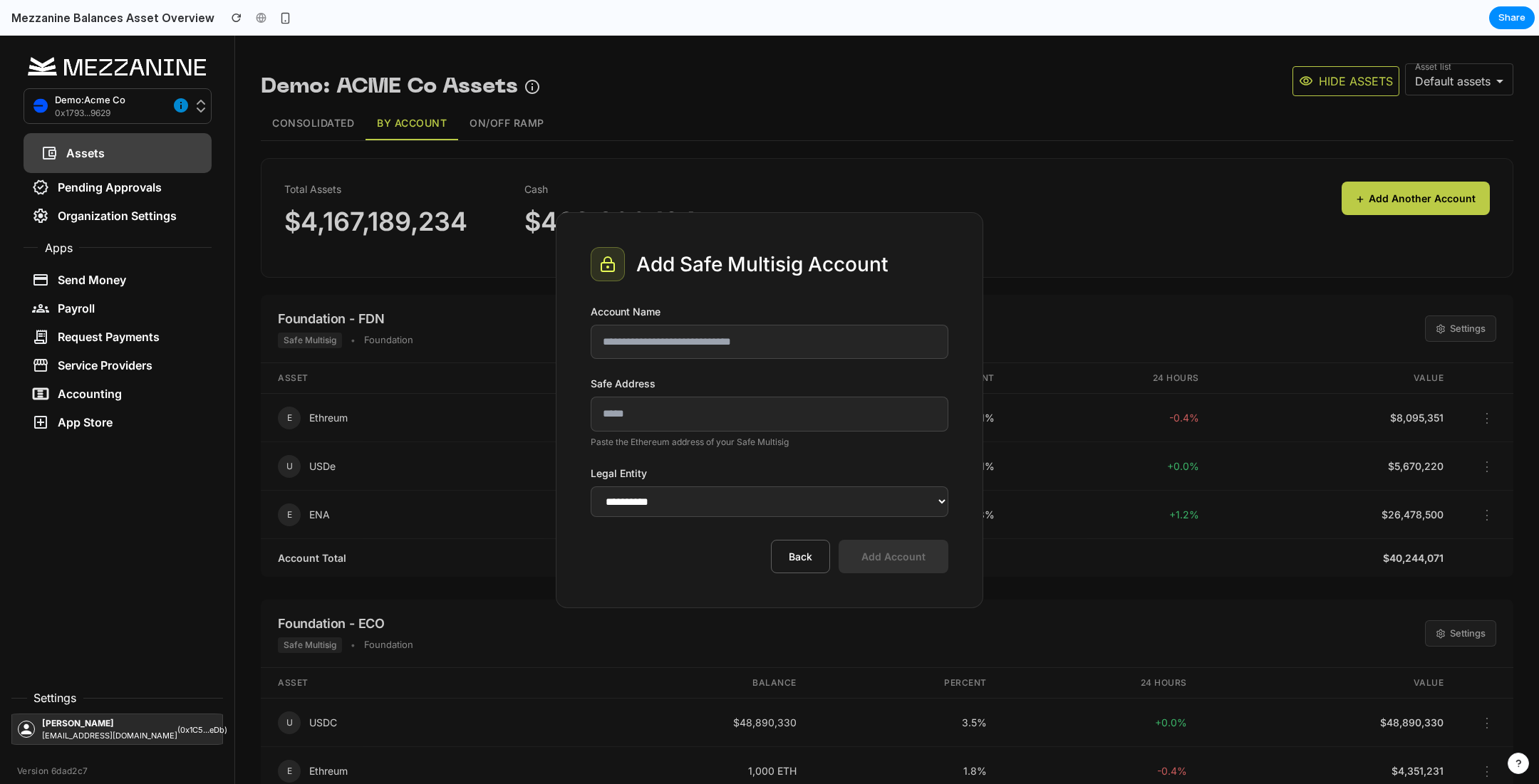
click at [787, 495] on select "**********" at bounding box center [770, 502] width 358 height 31
click at [591, 487] on select "**********" at bounding box center [770, 502] width 358 height 31
click at [800, 558] on button "Back" at bounding box center [800, 557] width 59 height 34
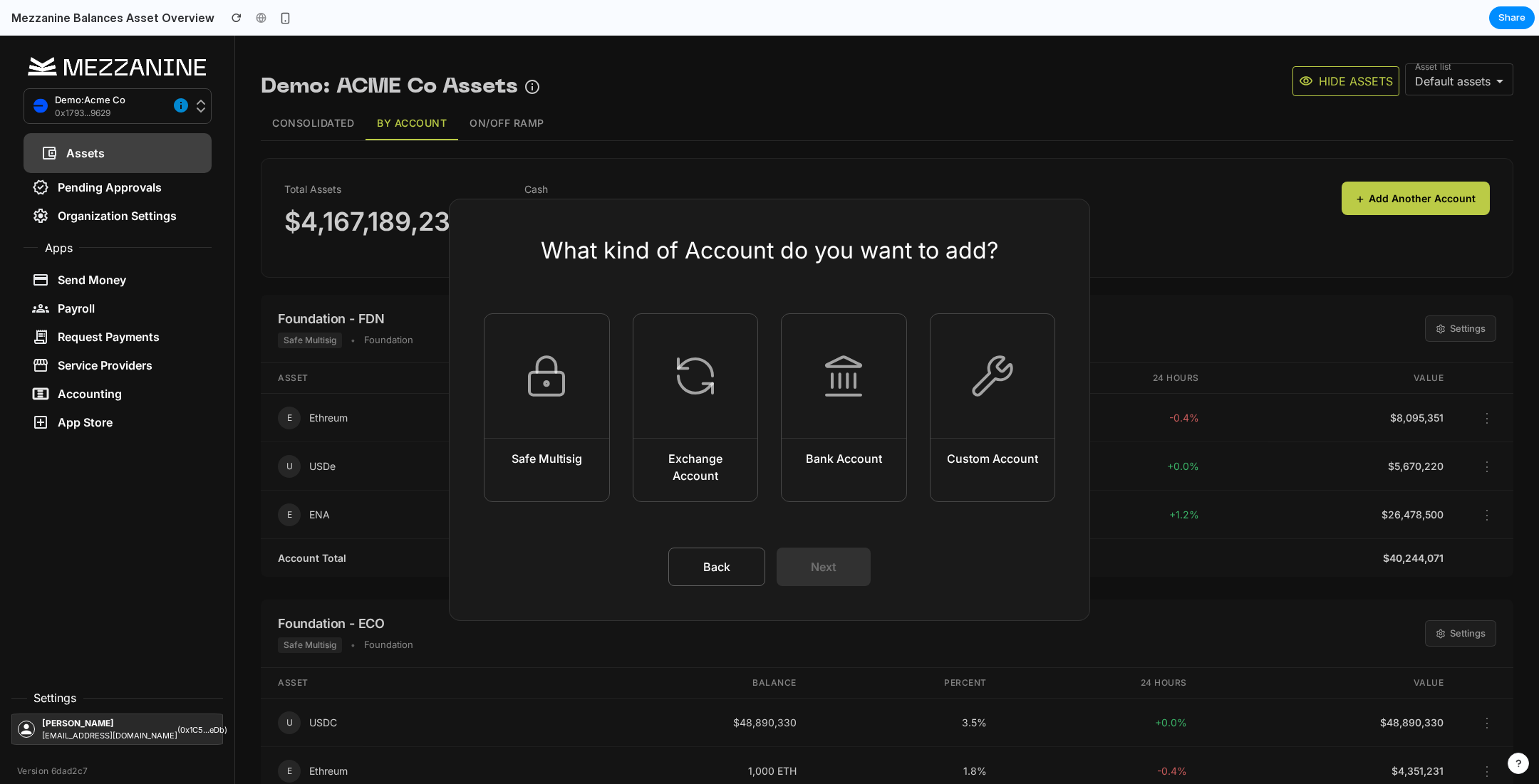
click at [733, 568] on button "Back" at bounding box center [717, 567] width 97 height 39
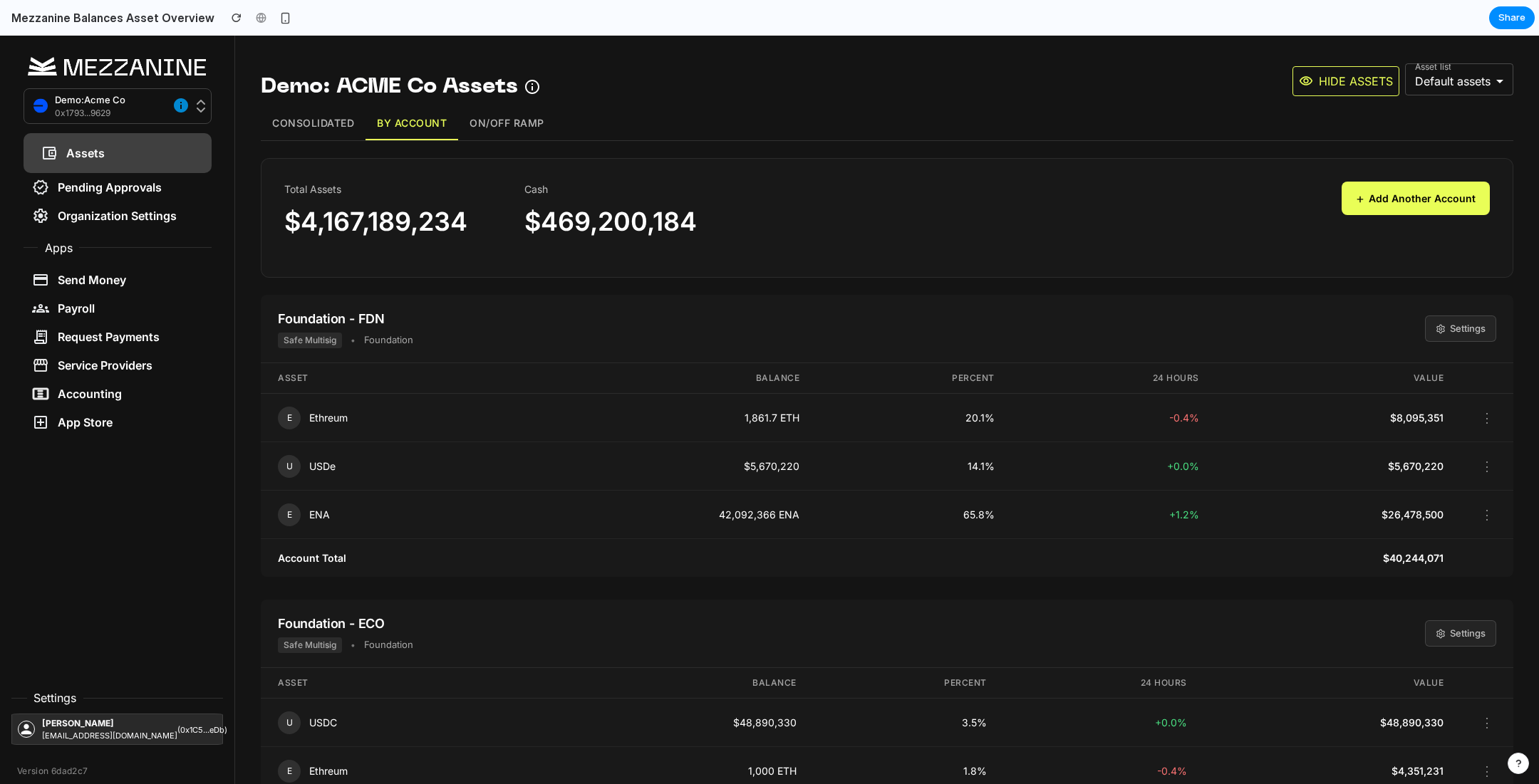
click at [508, 120] on button "On/Off Ramp" at bounding box center [506, 124] width 97 height 34
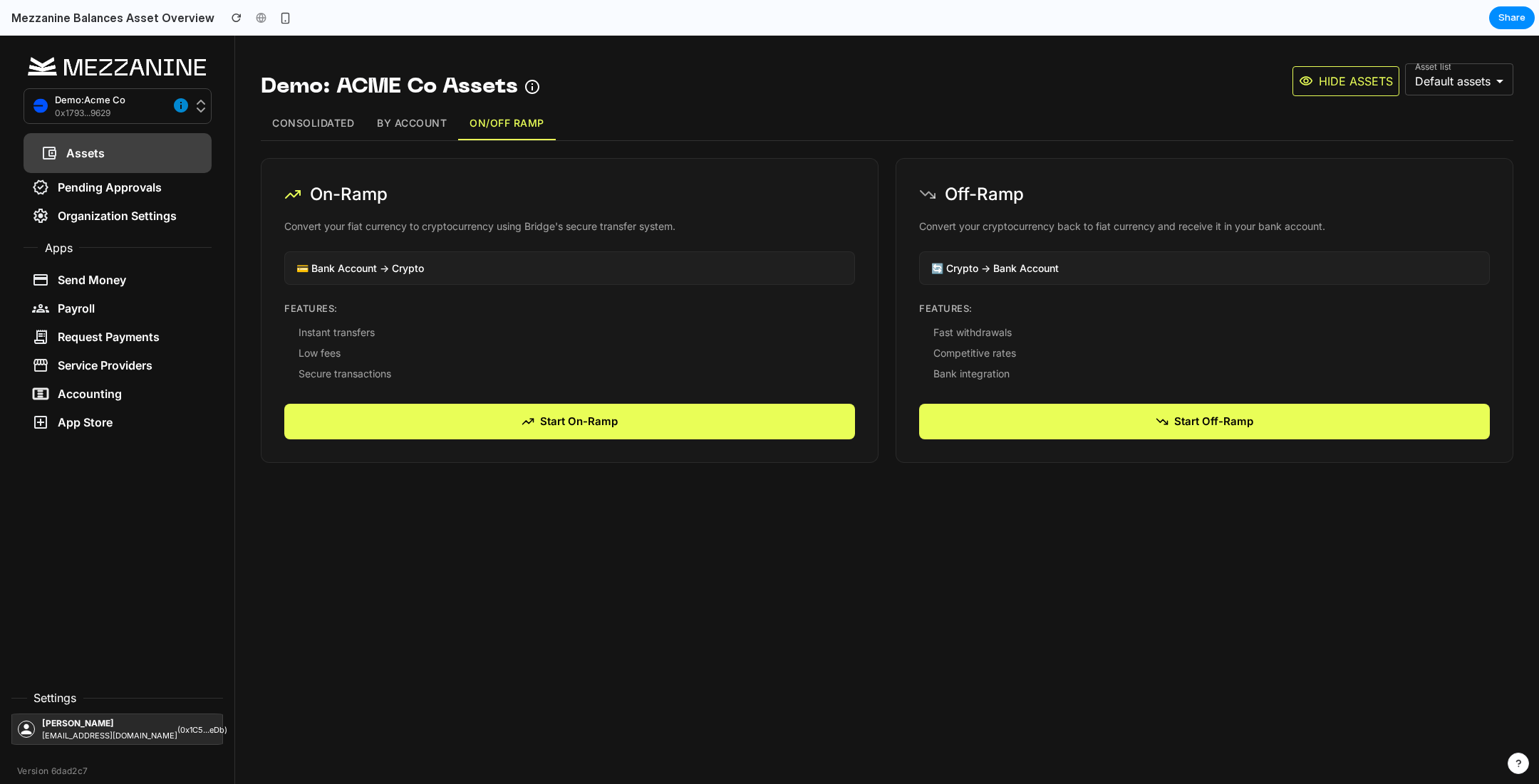
click at [397, 122] on button "By Account" at bounding box center [412, 124] width 92 height 34
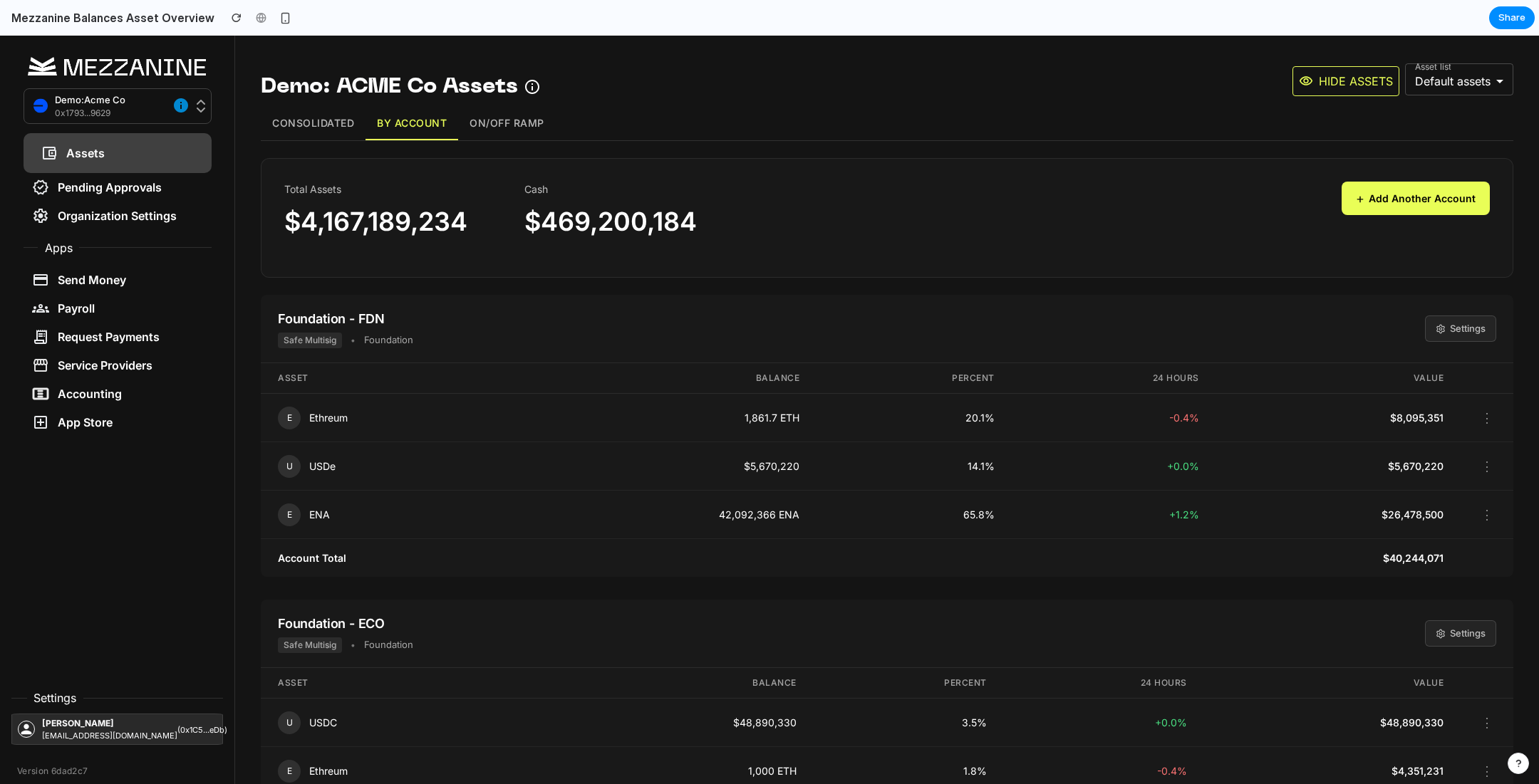
click at [319, 122] on button "Consolidated" at bounding box center [313, 124] width 105 height 34
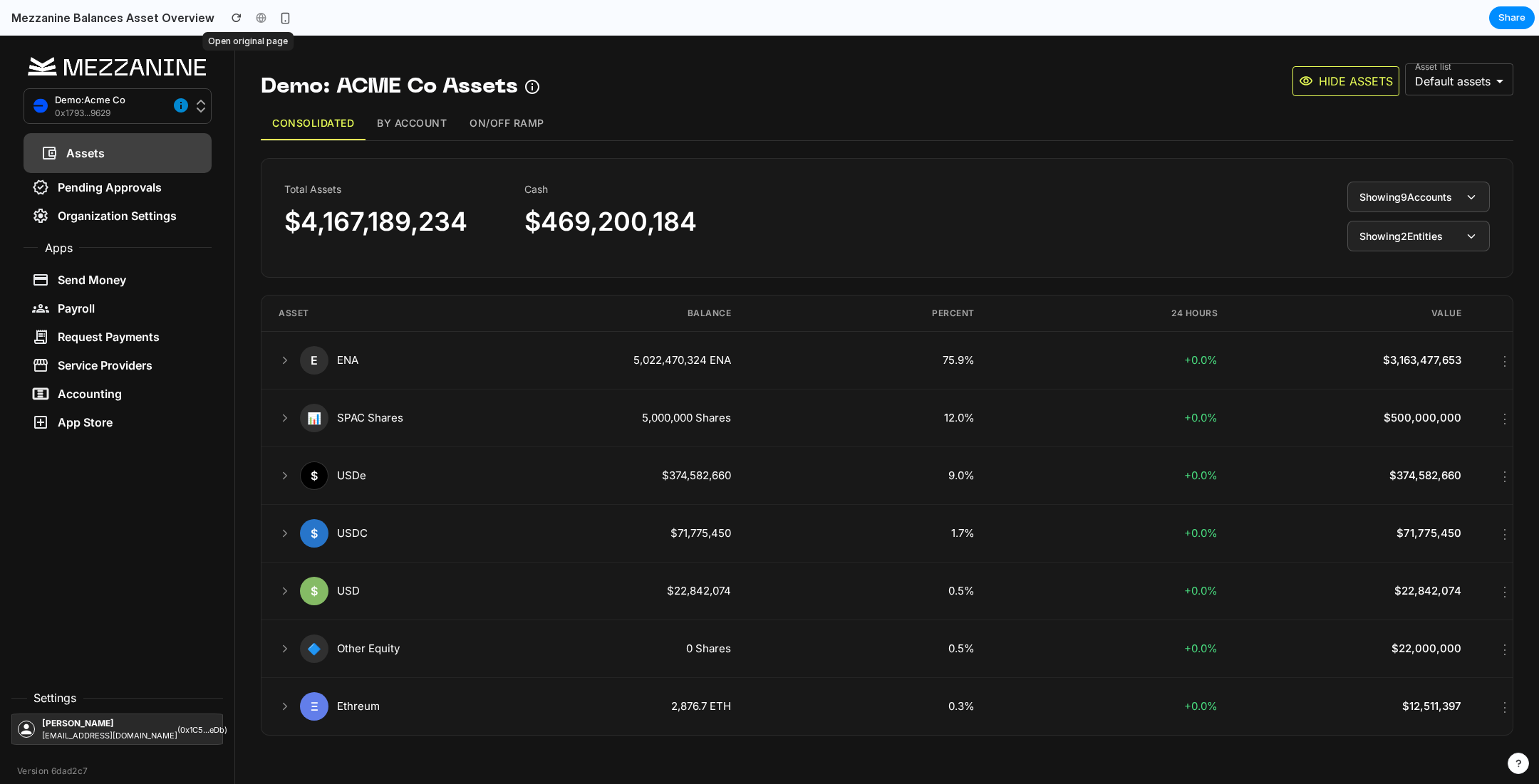
click at [250, 16] on div at bounding box center [260, 18] width 21 height 21
click at [250, 13] on div at bounding box center [260, 18] width 21 height 21
click at [412, 128] on button "By Account" at bounding box center [412, 124] width 92 height 34
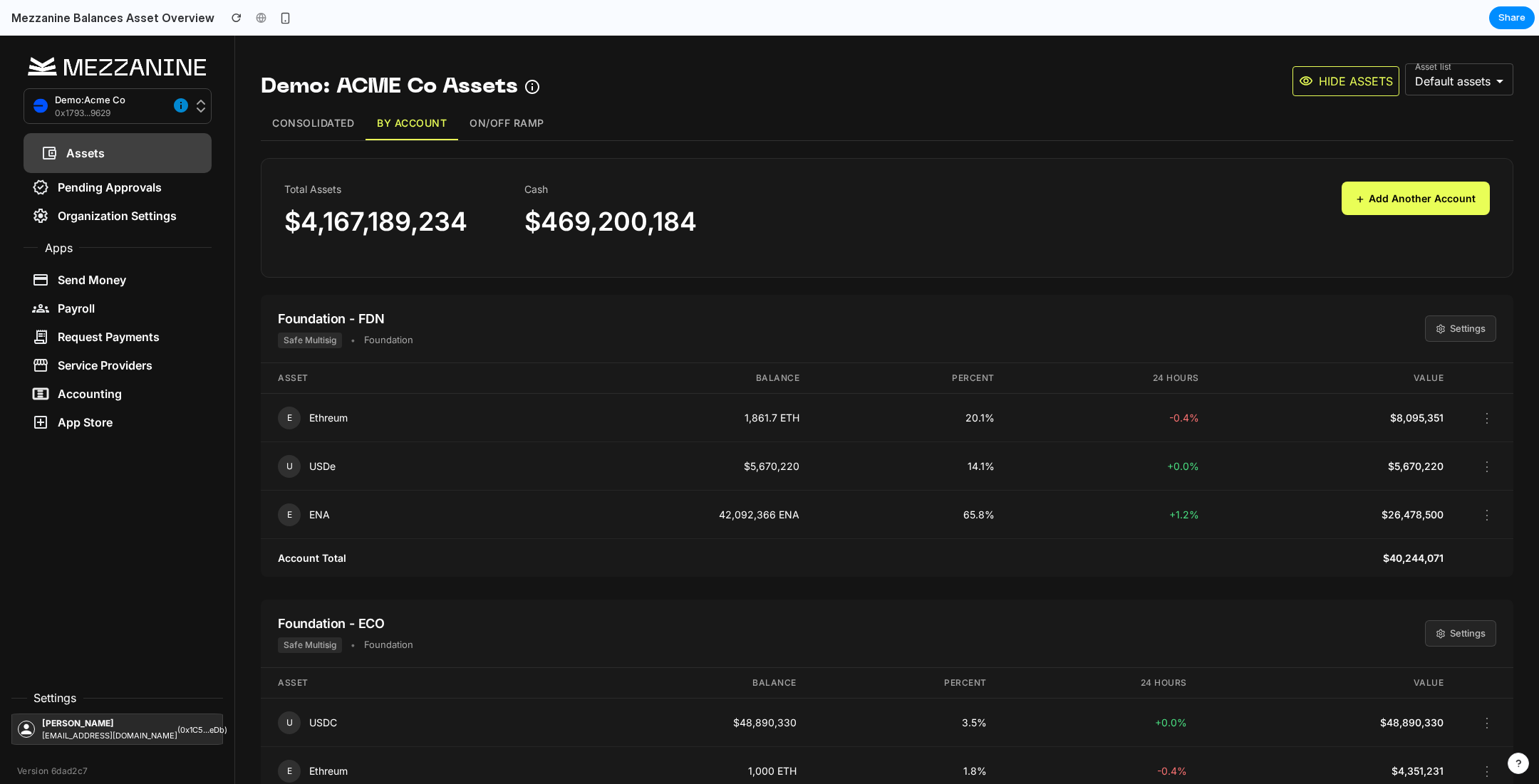
click at [307, 116] on button "Consolidated" at bounding box center [313, 124] width 105 height 34
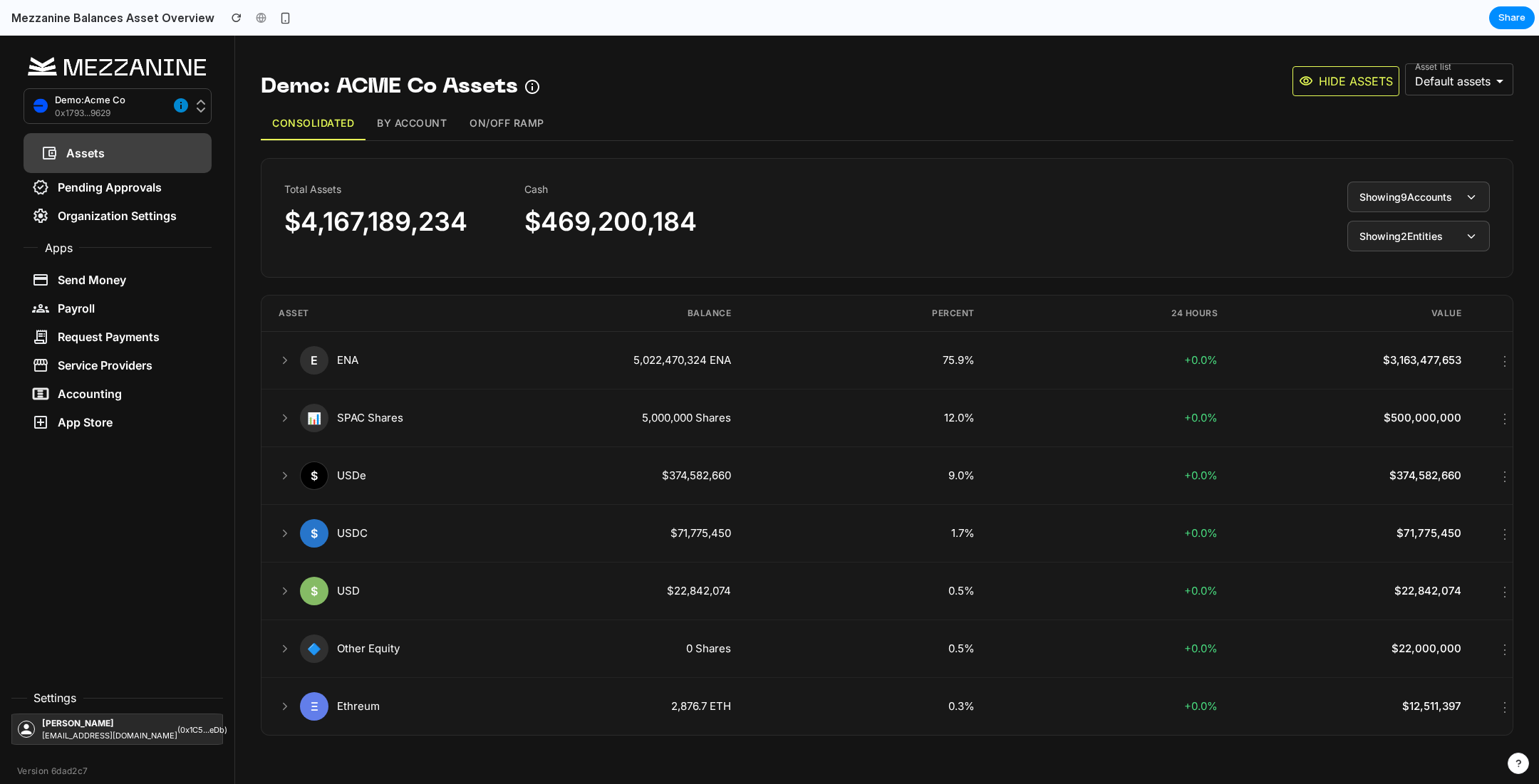
click at [407, 114] on button "By Account" at bounding box center [412, 124] width 92 height 34
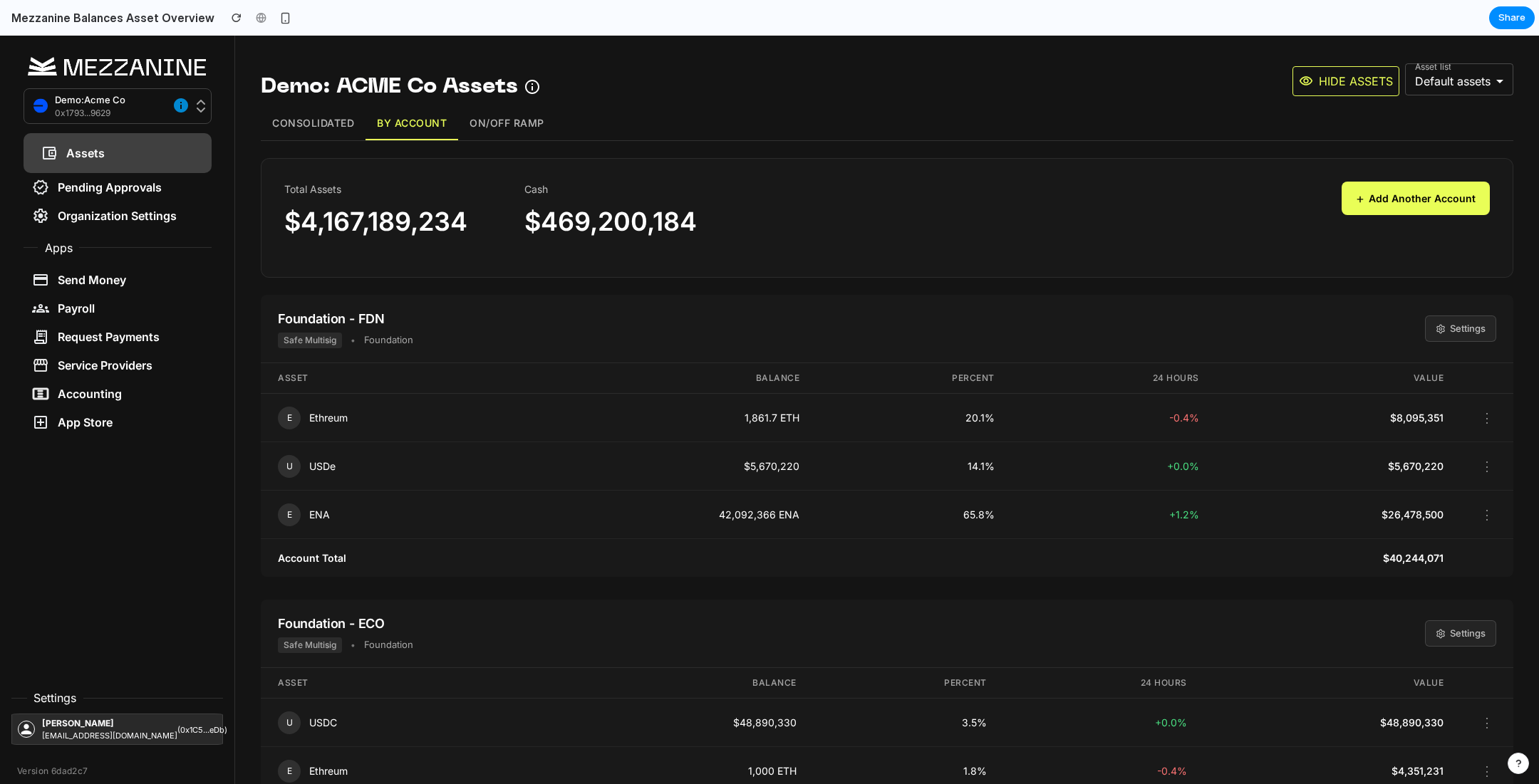
click at [311, 124] on button "Consolidated" at bounding box center [313, 124] width 105 height 34
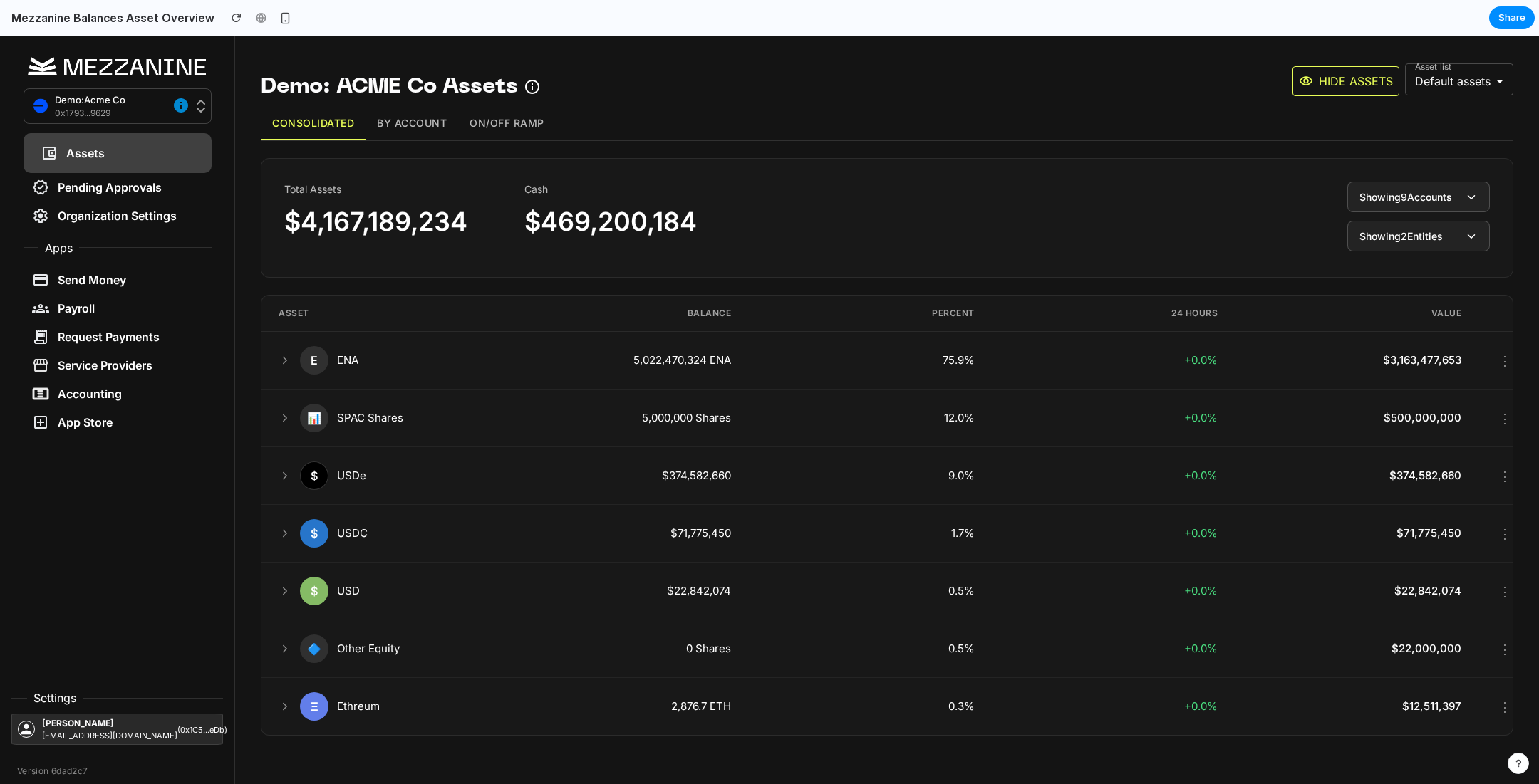
click at [410, 121] on button "By Account" at bounding box center [412, 124] width 92 height 34
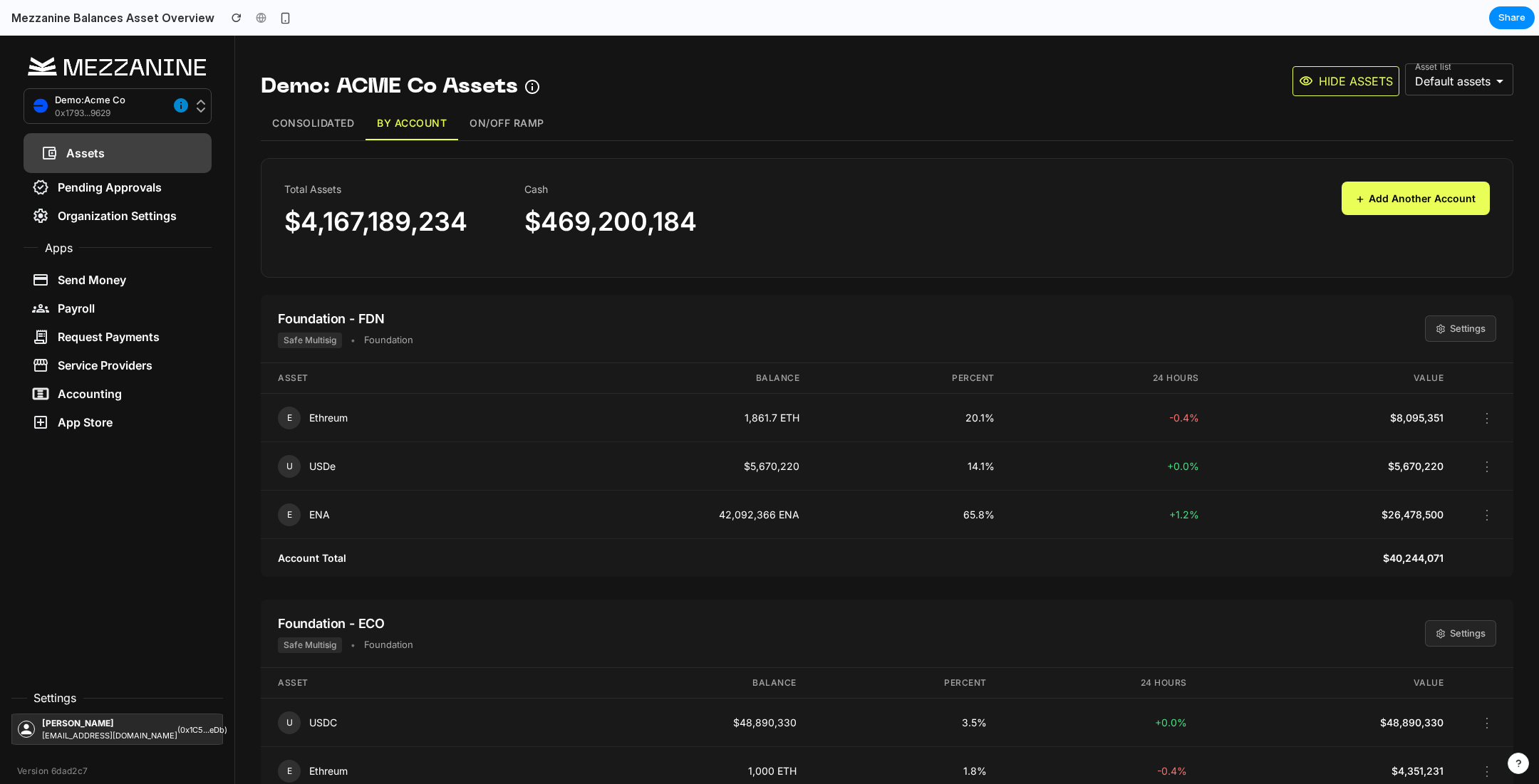
click at [312, 125] on button "Consolidated" at bounding box center [313, 124] width 105 height 34
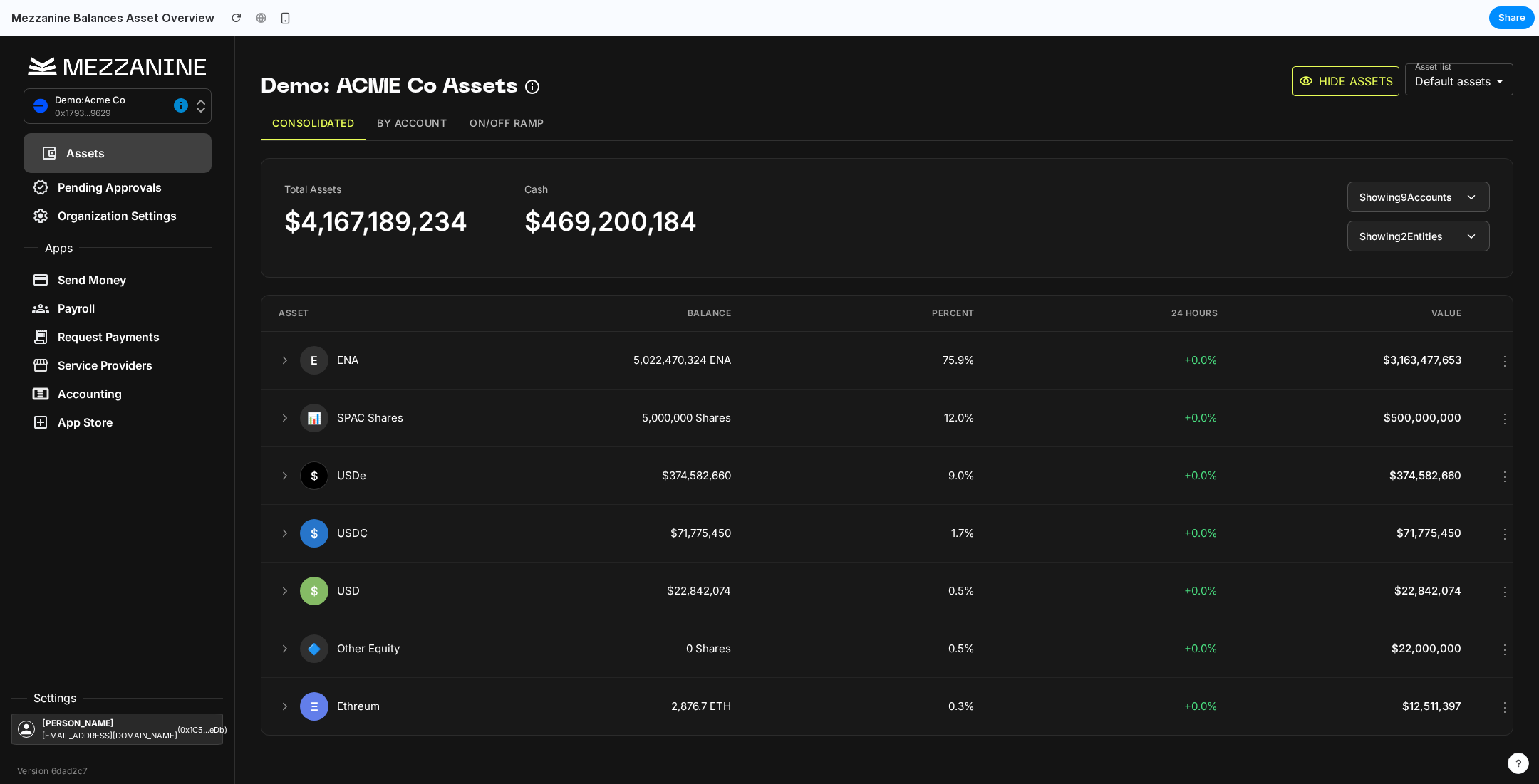
click at [424, 122] on button "By Account" at bounding box center [412, 124] width 92 height 34
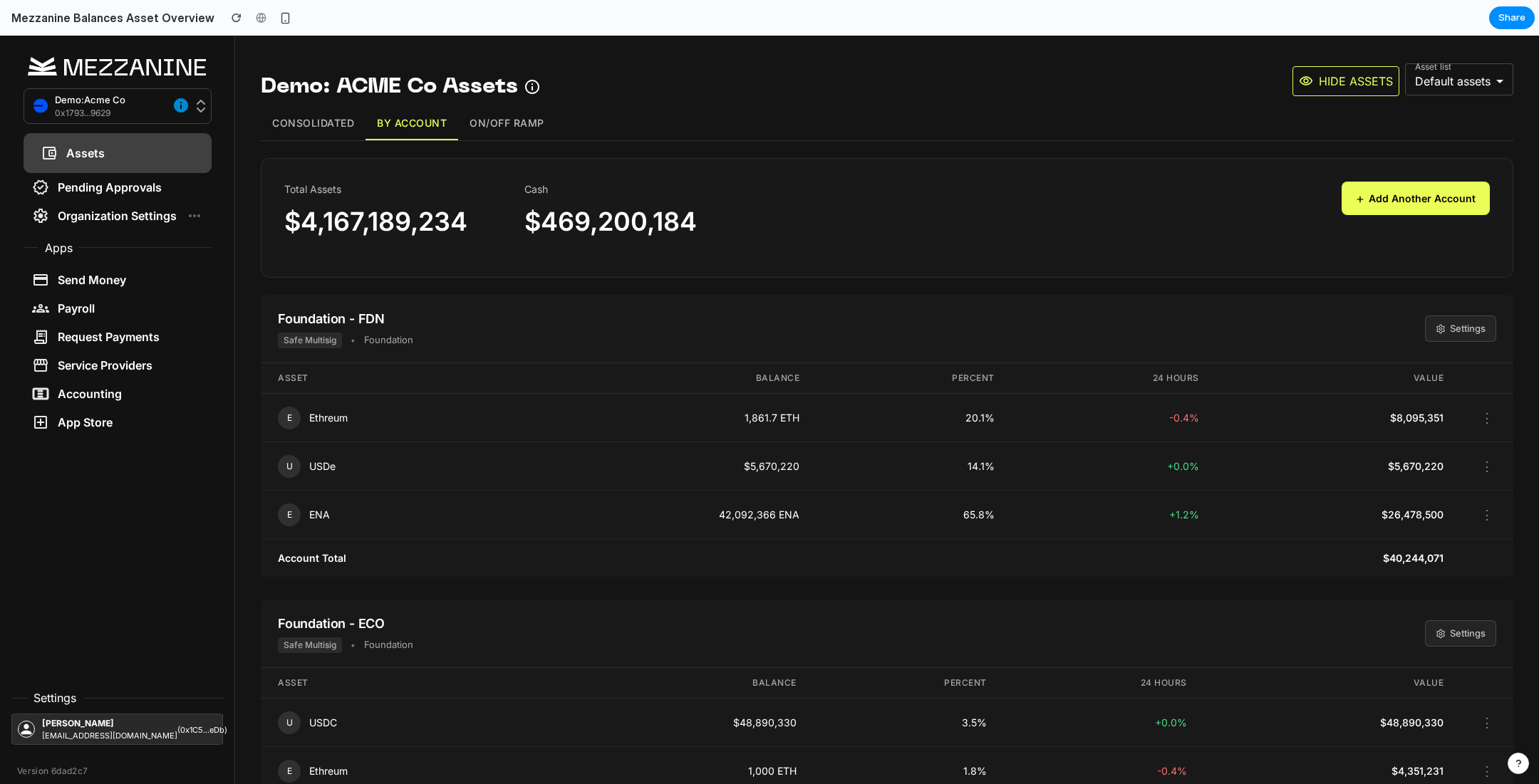
click at [104, 226] on div "Organization Settings" at bounding box center [117, 215] width 188 height 29
click at [86, 215] on div "Organization Settings" at bounding box center [104, 215] width 144 height 17
click at [1464, 327] on button "Settings" at bounding box center [1460, 329] width 71 height 27
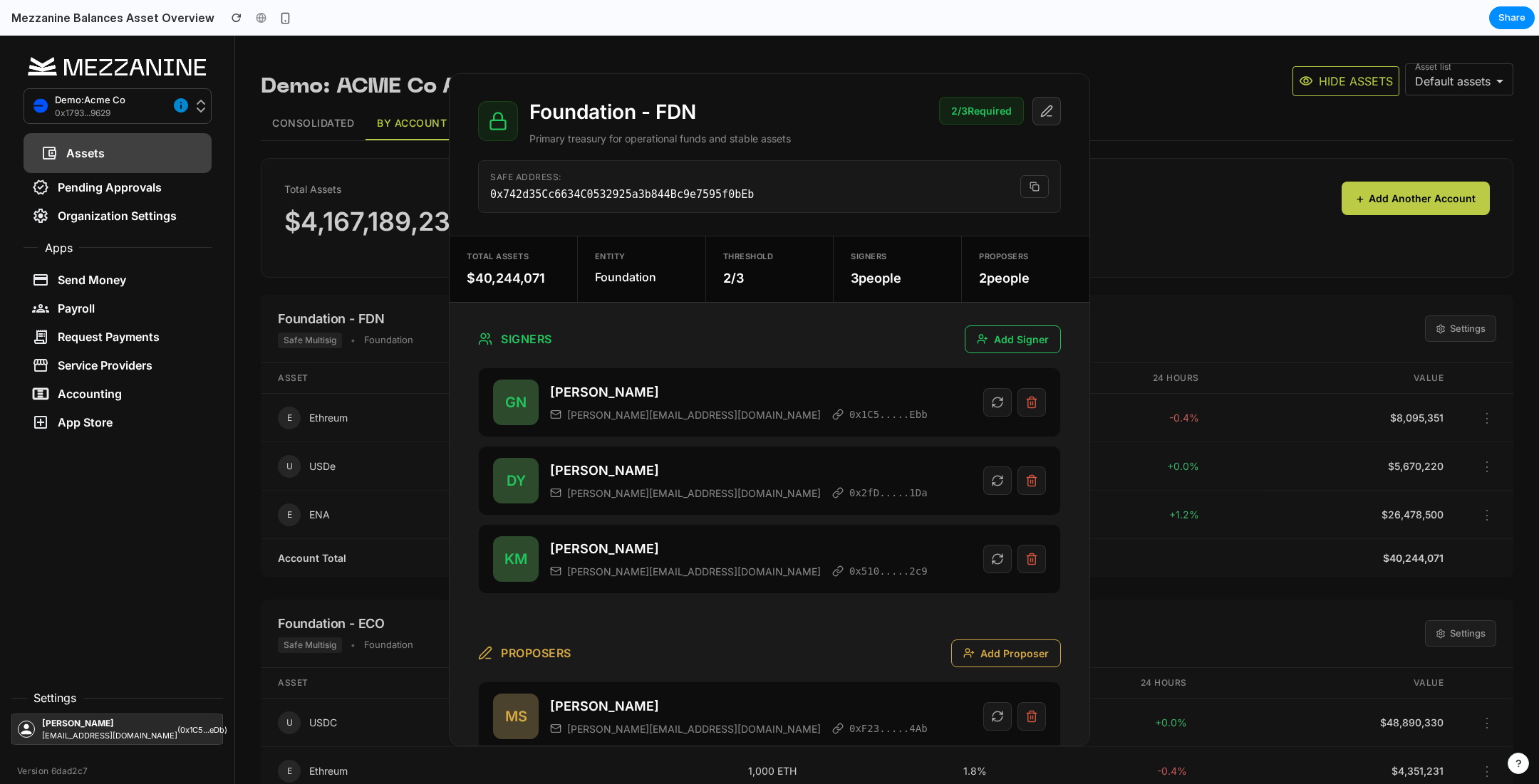
click at [1041, 111] on icon at bounding box center [1047, 111] width 13 height 13
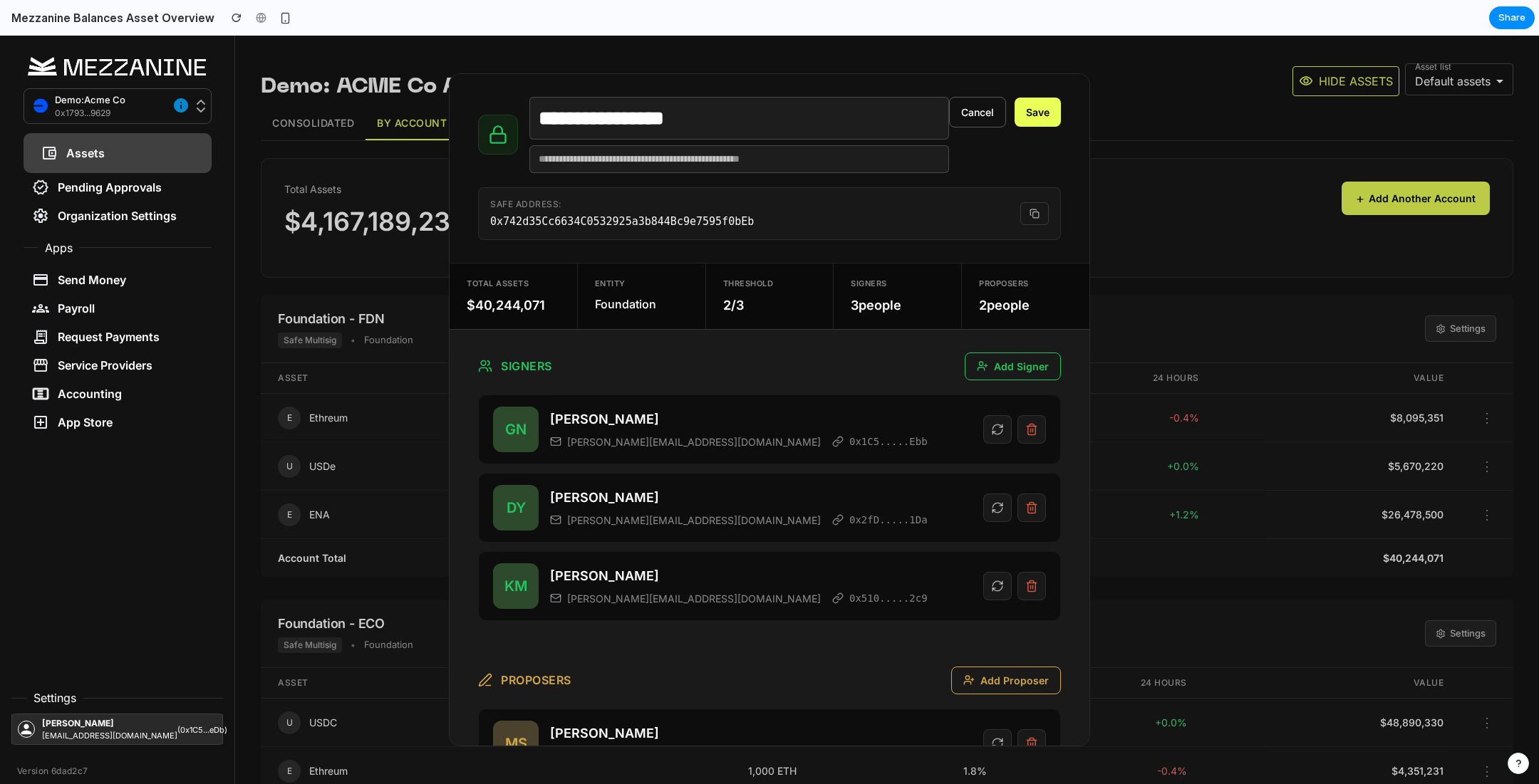
click at [1041, 111] on button "Save" at bounding box center [1037, 112] width 46 height 29
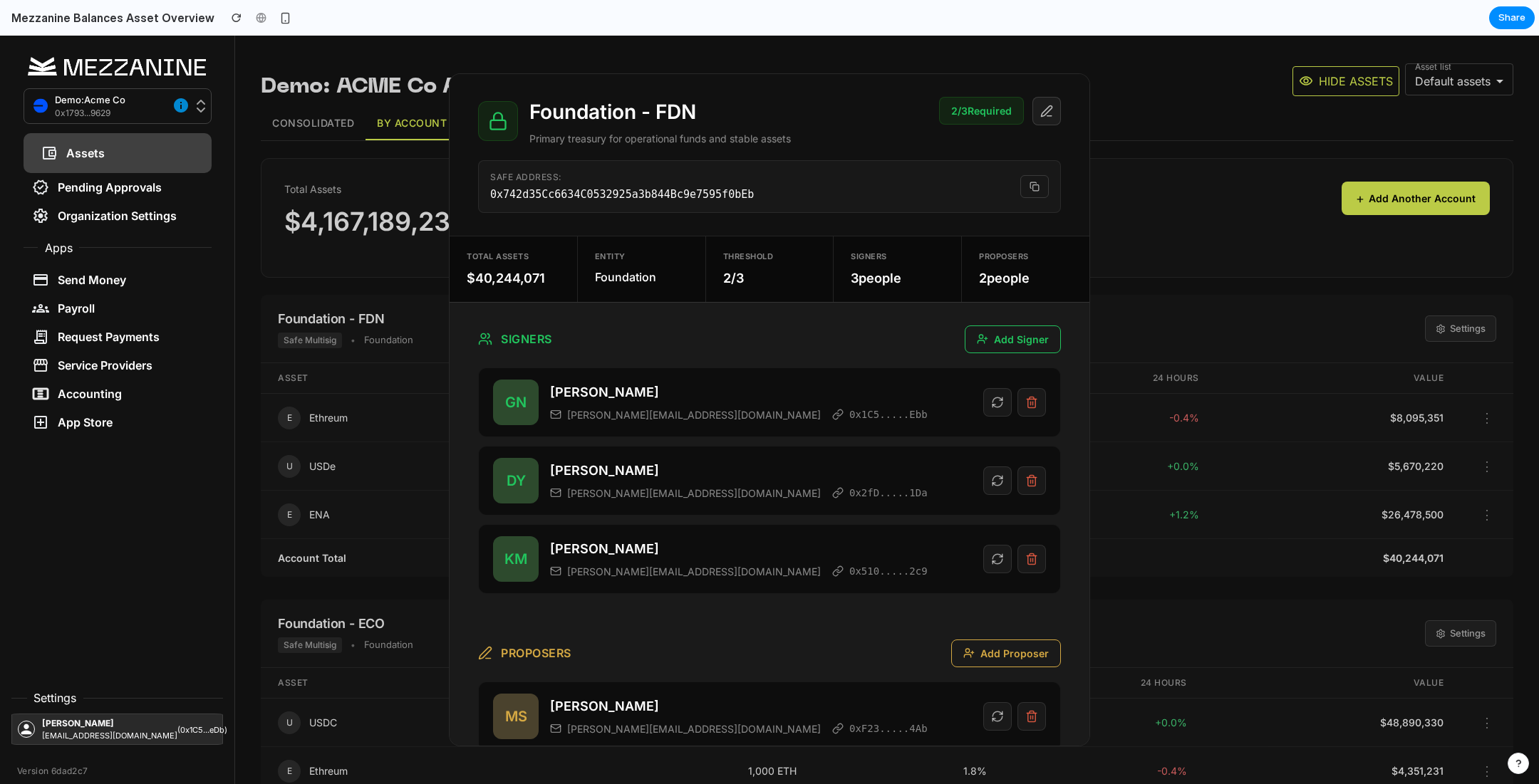
click at [1041, 111] on icon at bounding box center [1047, 111] width 13 height 13
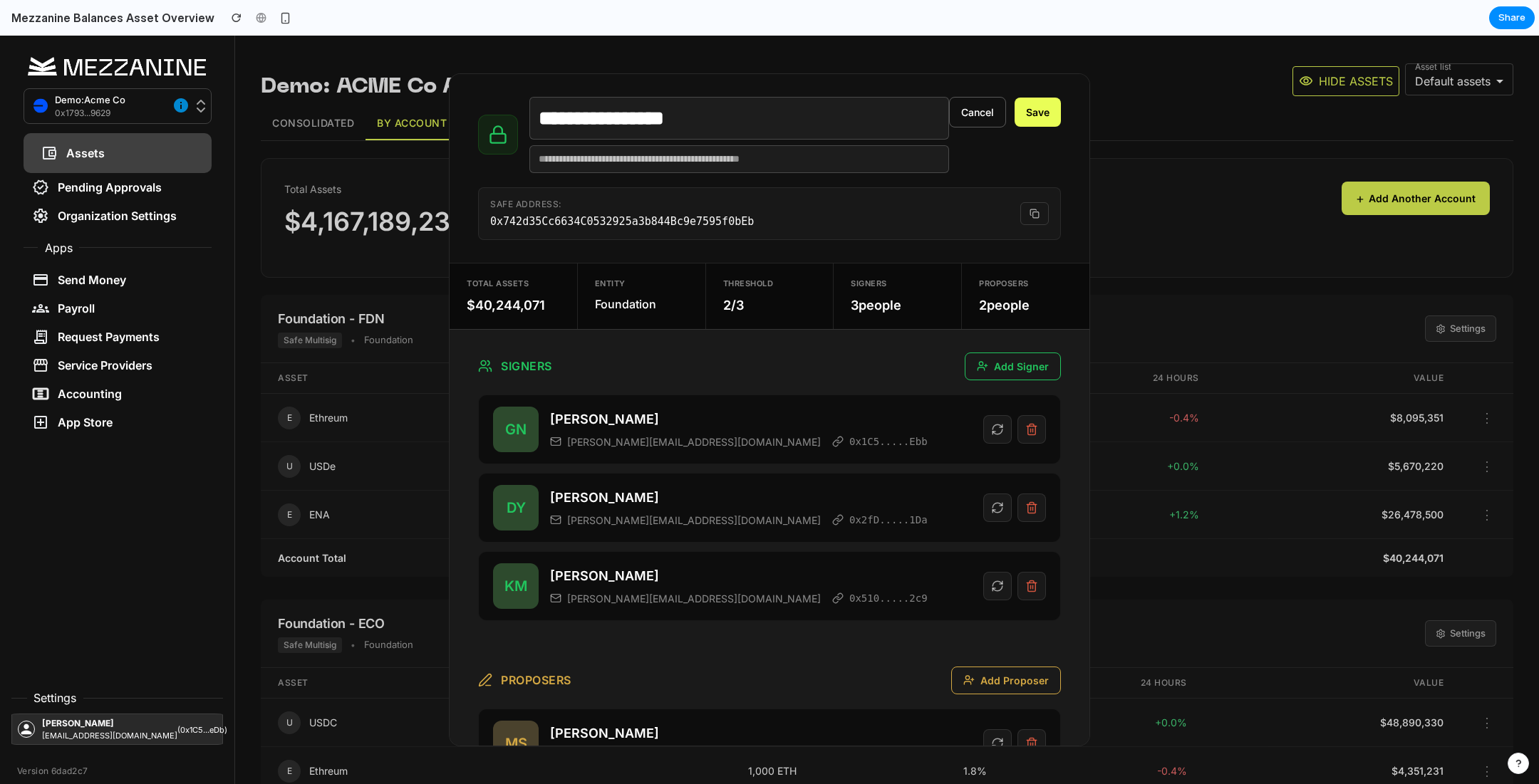
click at [1041, 111] on button "Save" at bounding box center [1037, 112] width 46 height 29
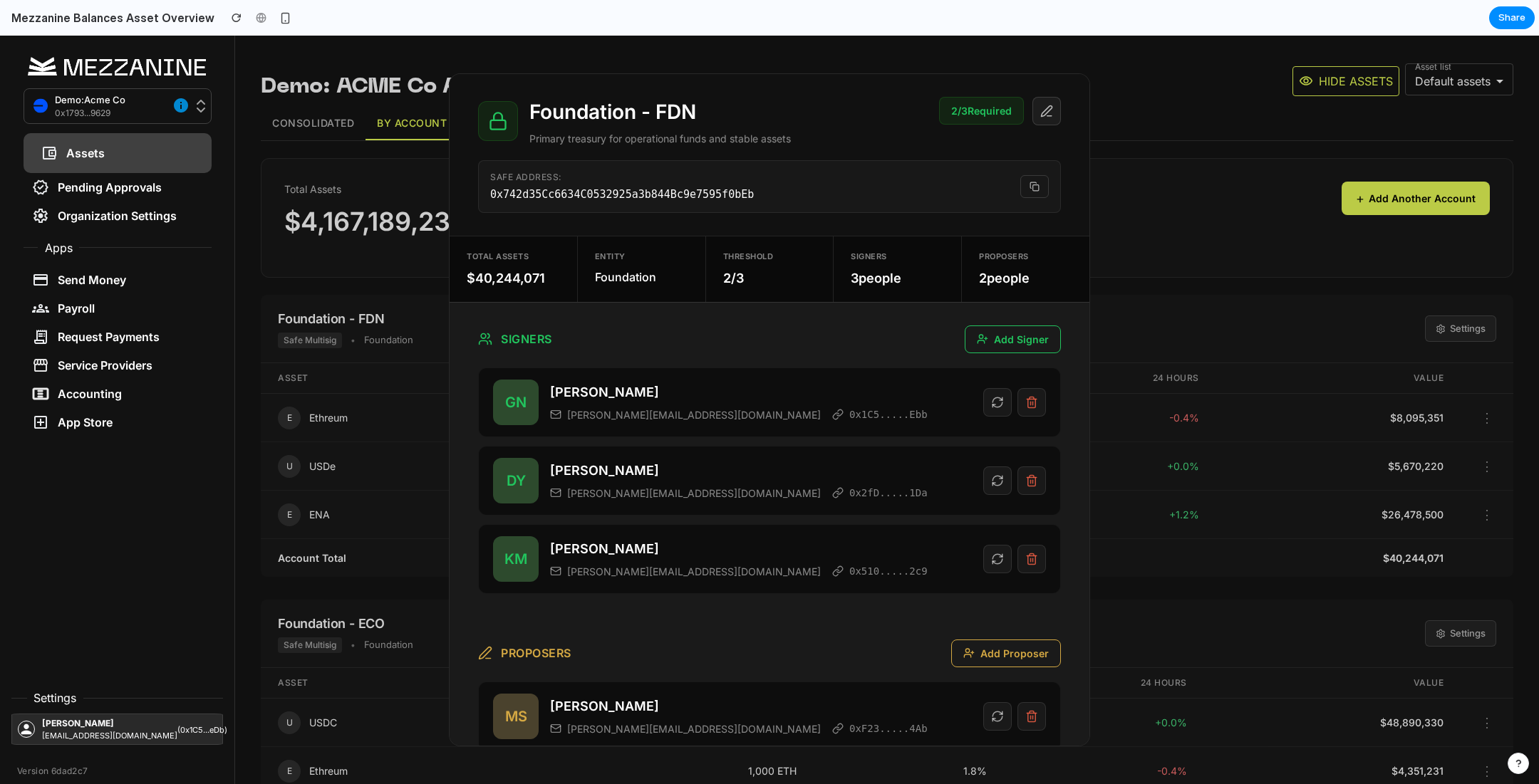
click at [1041, 111] on icon at bounding box center [1047, 111] width 13 height 13
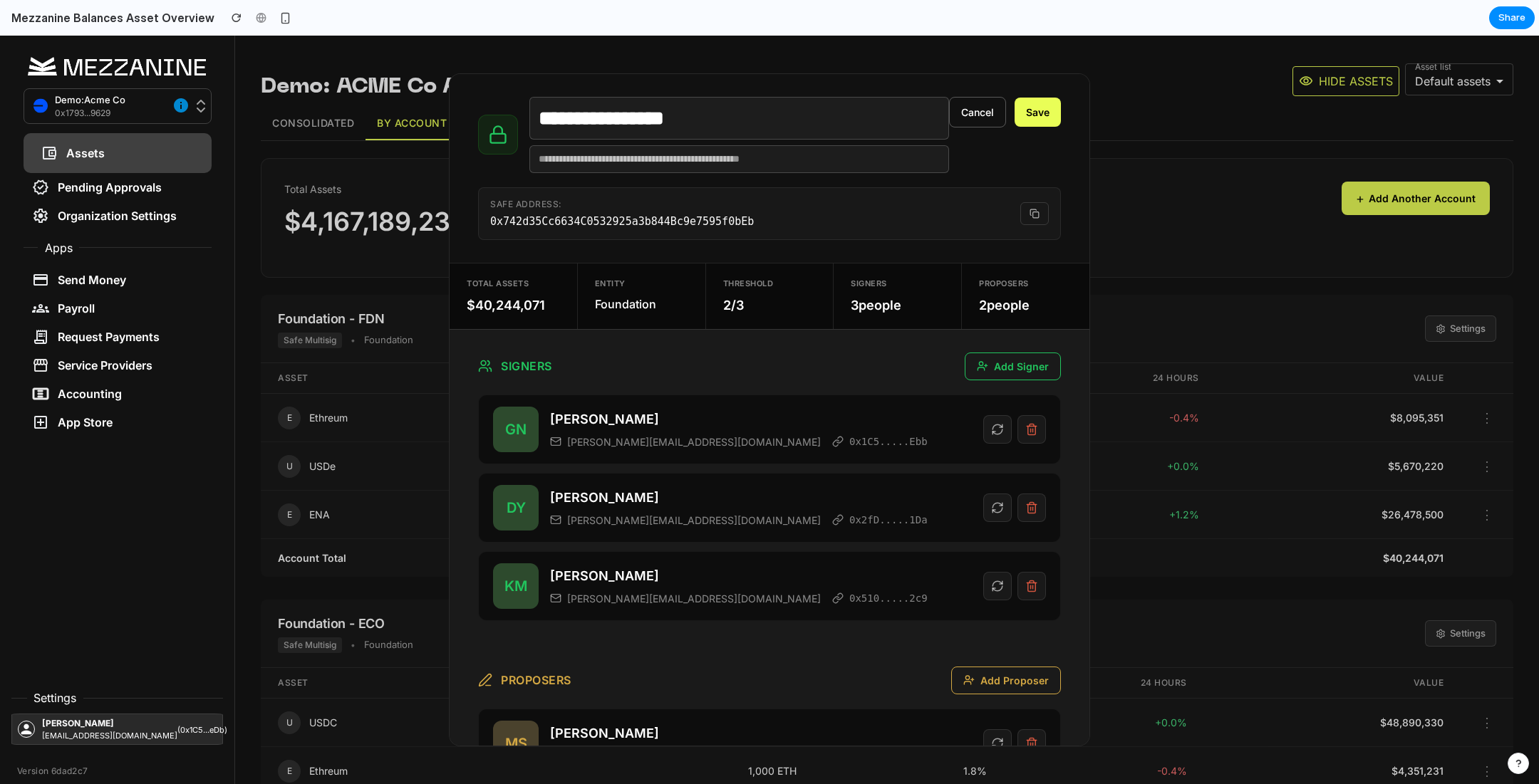
click at [1041, 111] on button "Save" at bounding box center [1037, 112] width 46 height 29
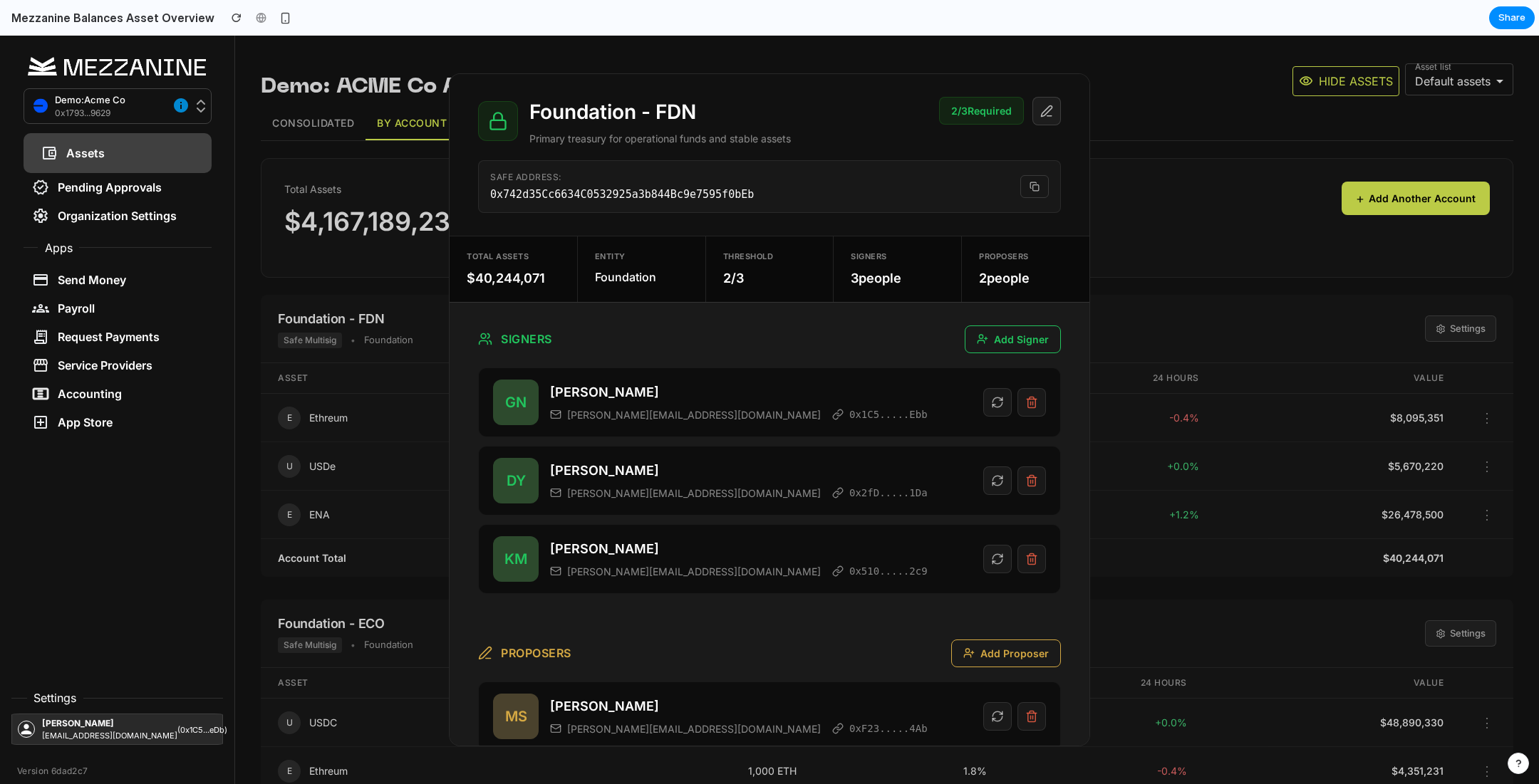
click at [1040, 111] on icon at bounding box center [1047, 111] width 13 height 13
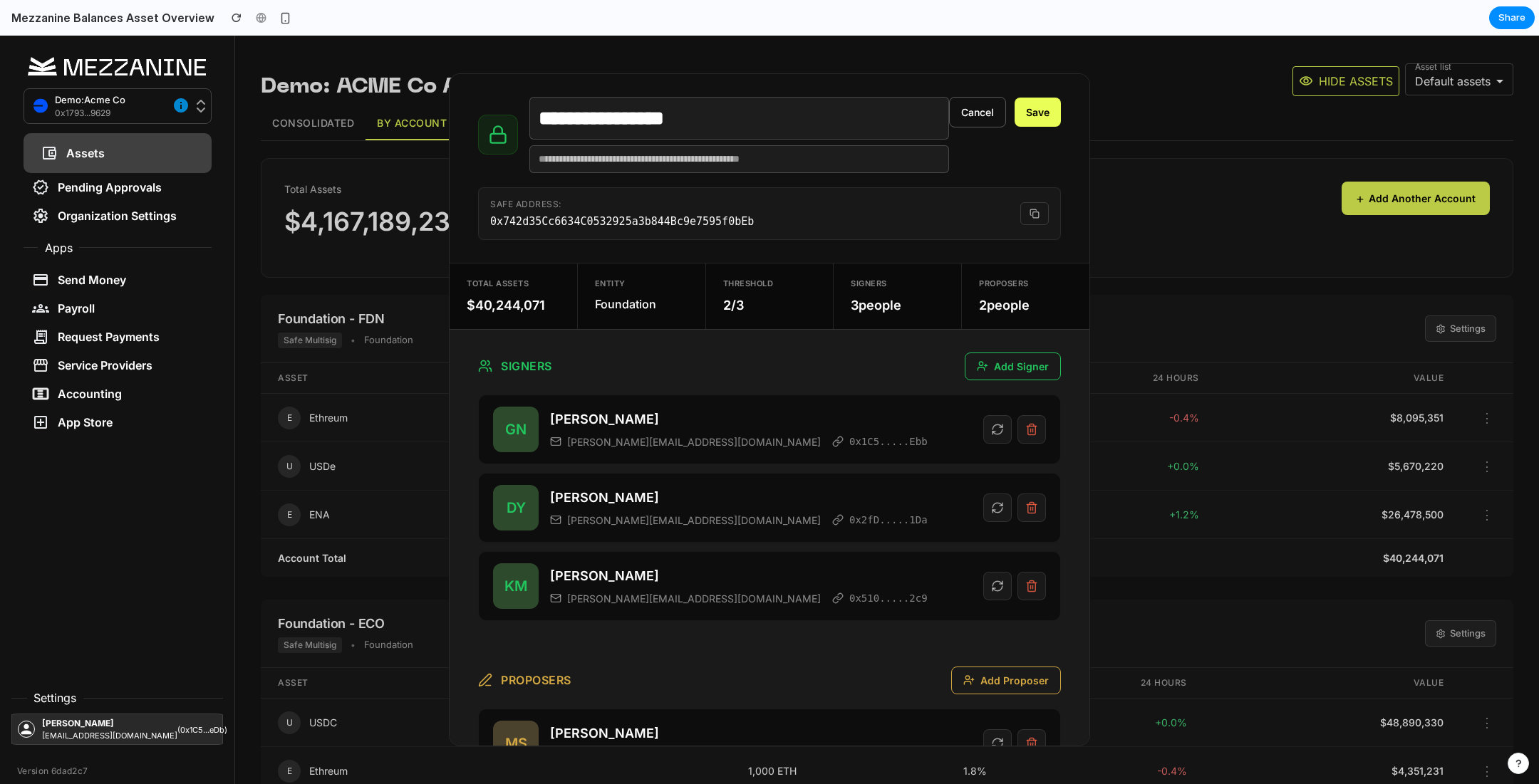
click at [1040, 111] on button "Save" at bounding box center [1037, 112] width 46 height 29
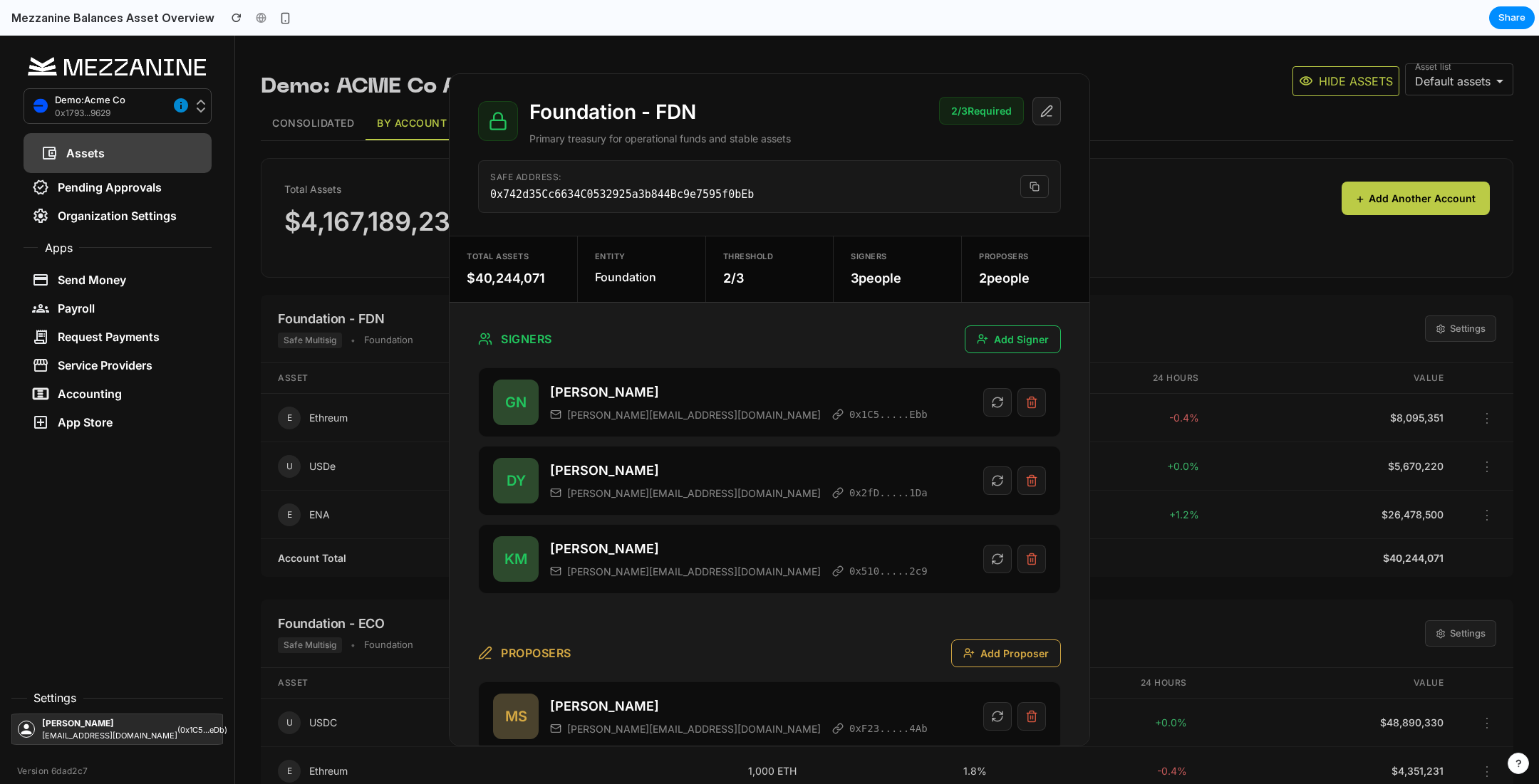
click at [1040, 111] on icon at bounding box center [1047, 111] width 13 height 13
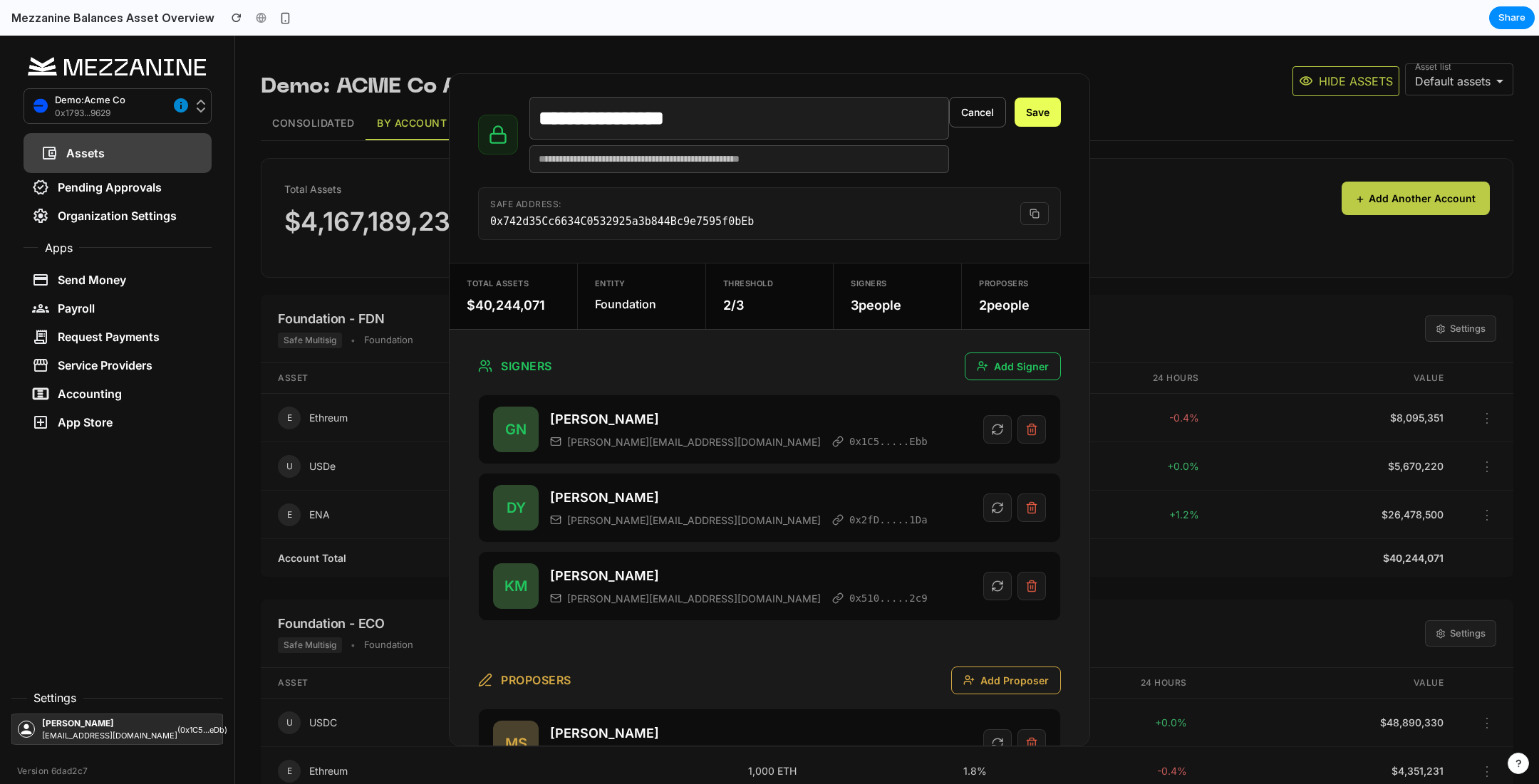
click at [1040, 111] on button "Save" at bounding box center [1037, 112] width 46 height 29
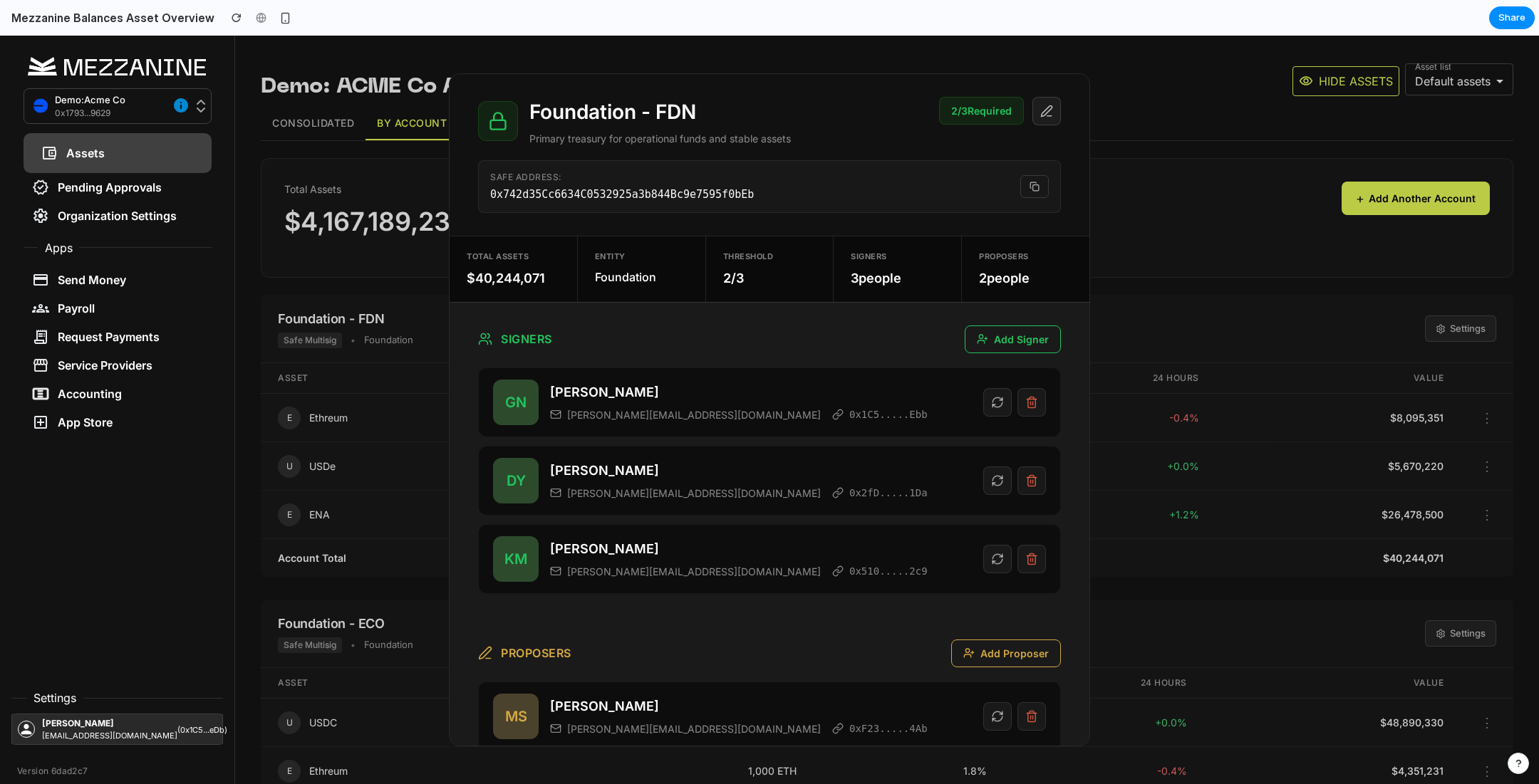
click at [1036, 185] on icon at bounding box center [1035, 187] width 10 height 10
click at [1041, 186] on button at bounding box center [1034, 186] width 29 height 23
click at [1038, 188] on icon at bounding box center [1035, 187] width 10 height 10
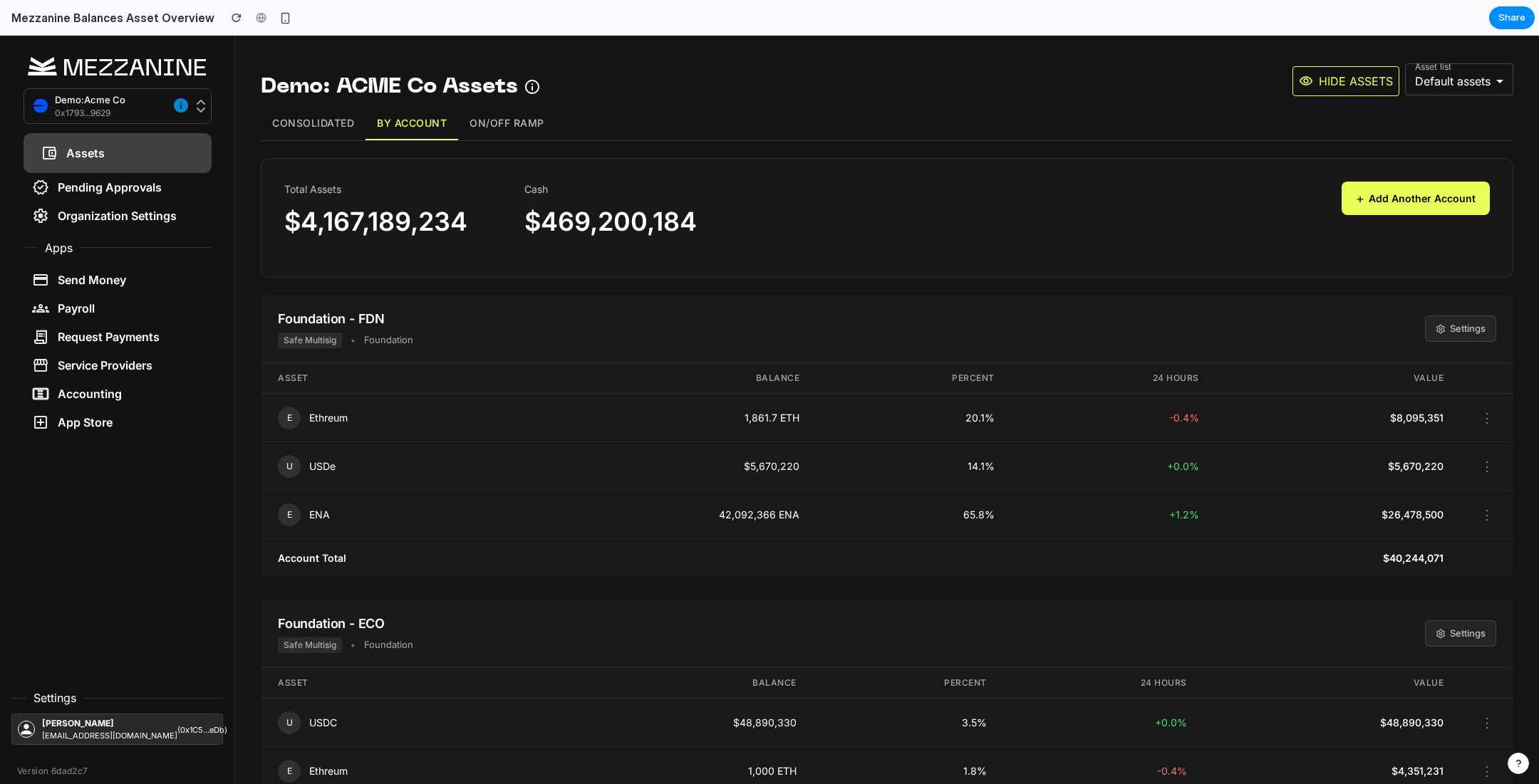
click at [498, 129] on button "On/Off Ramp" at bounding box center [506, 124] width 97 height 34
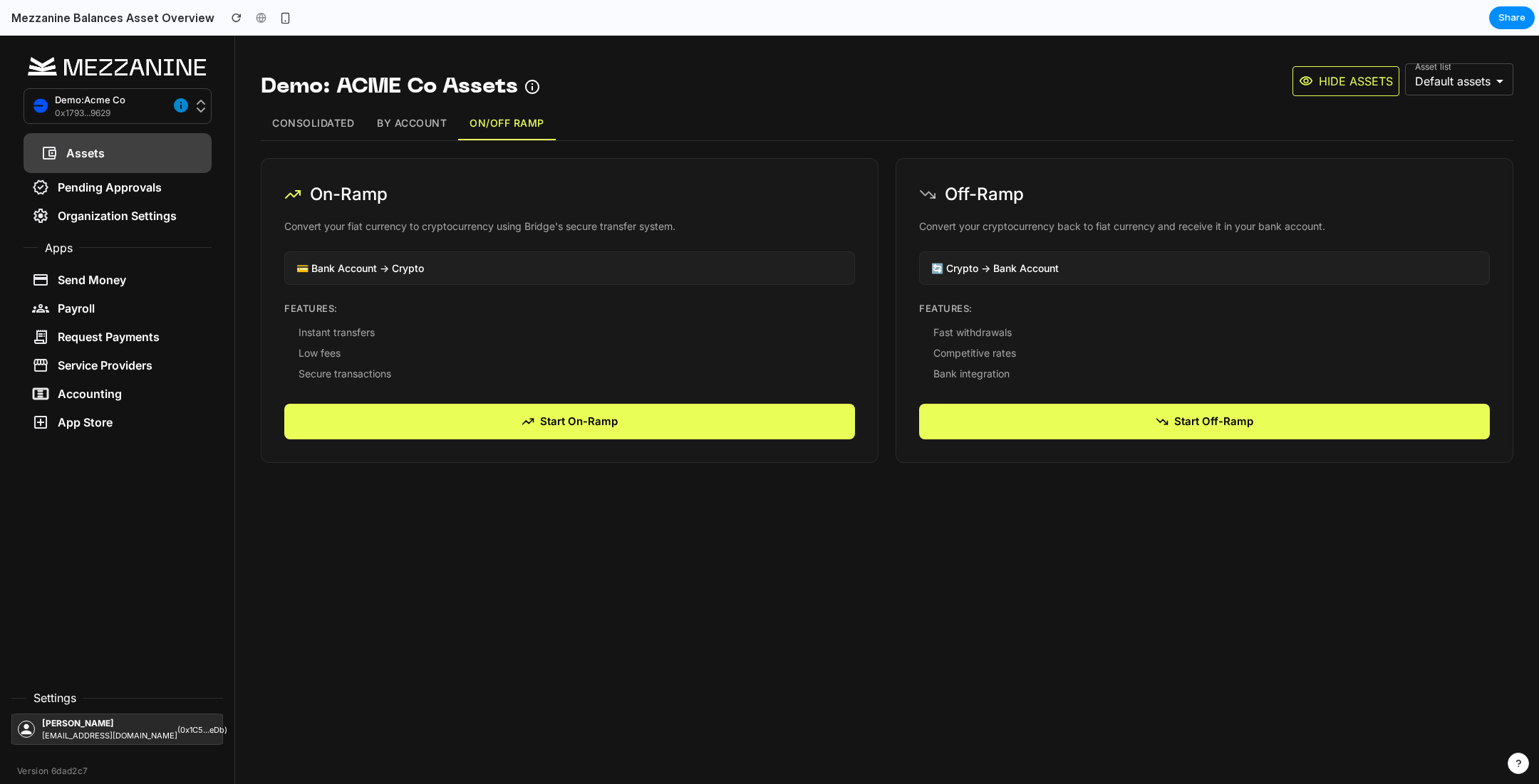
click at [288, 120] on button "Consolidated" at bounding box center [313, 124] width 105 height 34
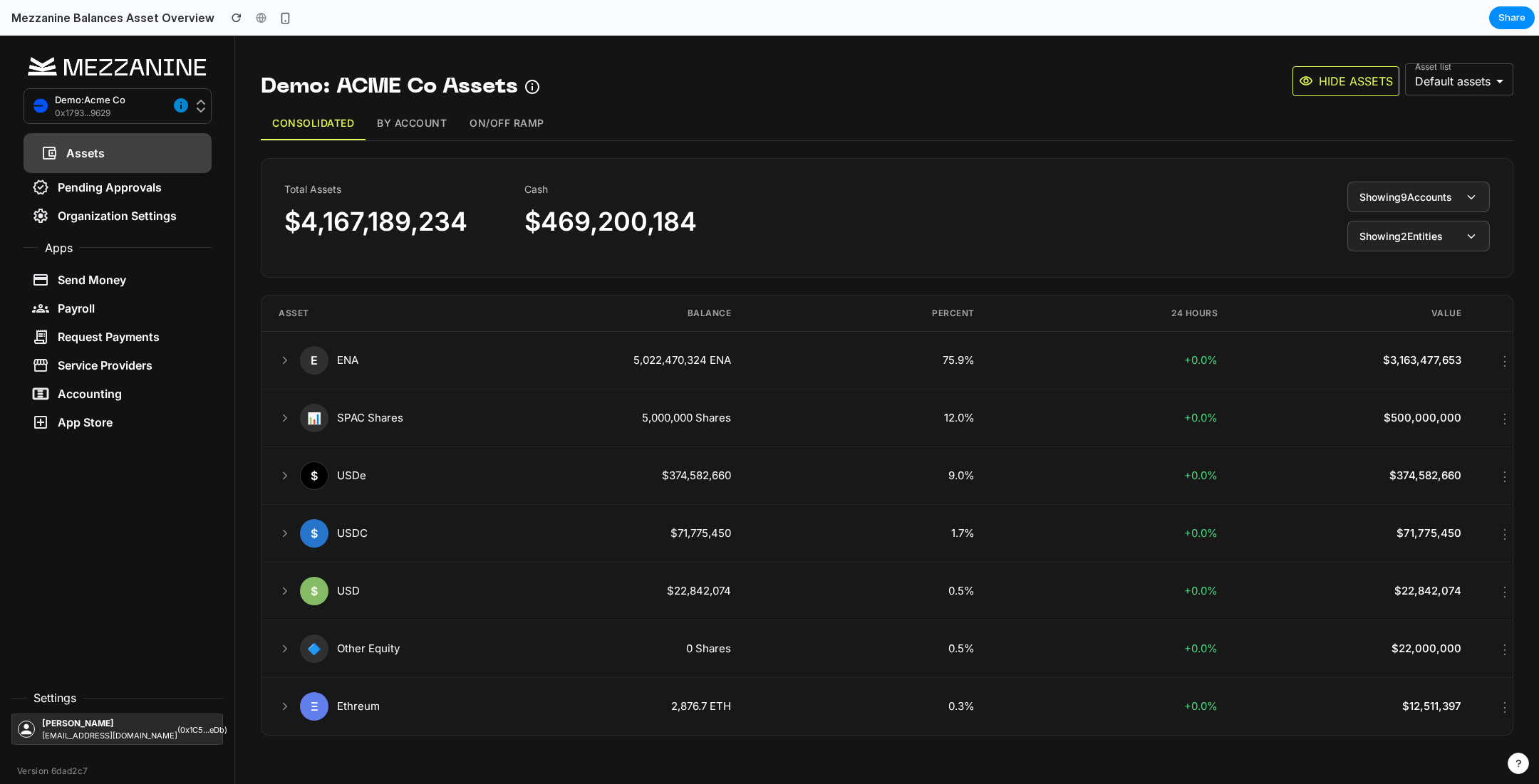
click at [487, 117] on button "On/Off Ramp" at bounding box center [506, 124] width 97 height 34
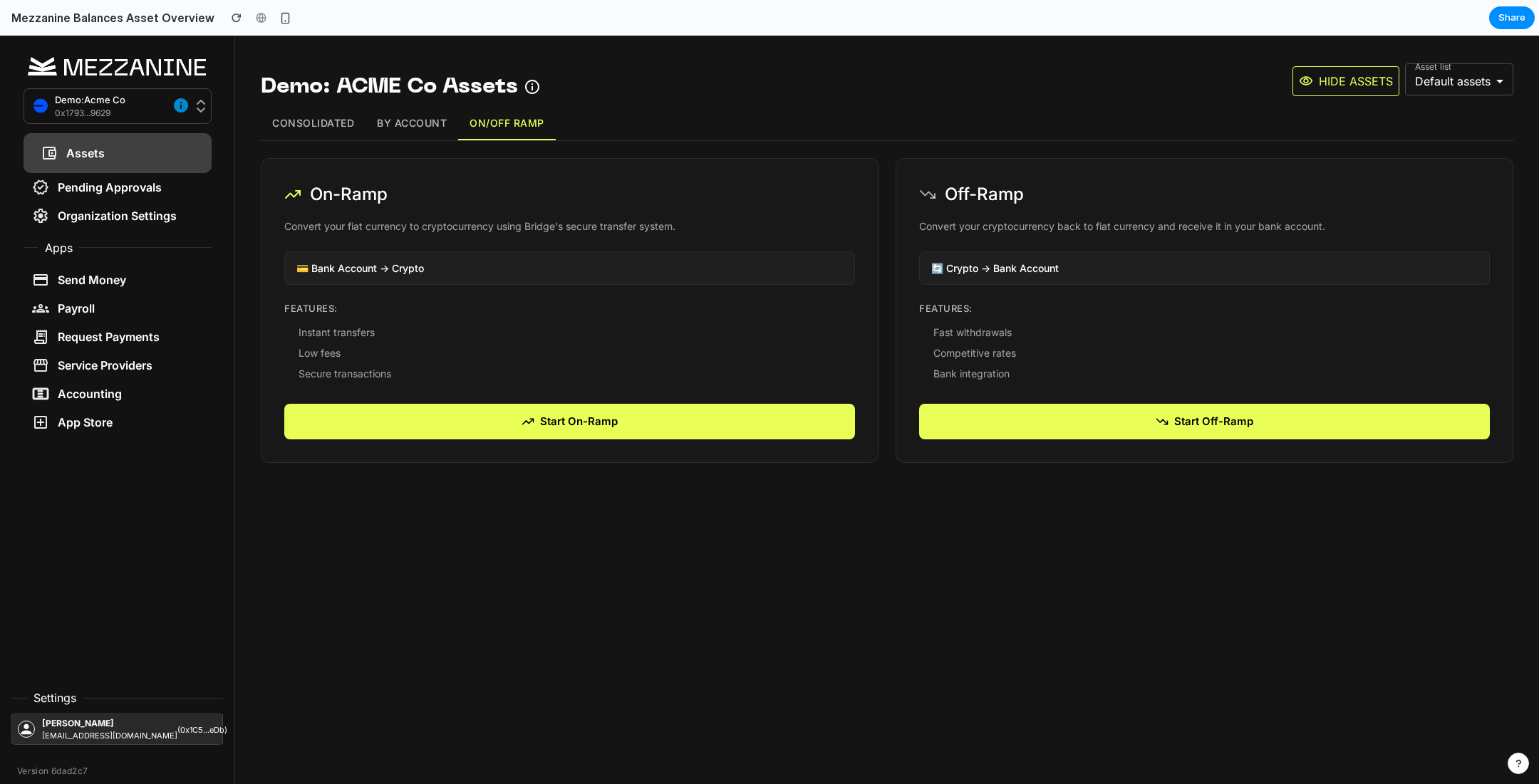
click at [421, 122] on button "By Account" at bounding box center [412, 124] width 92 height 34
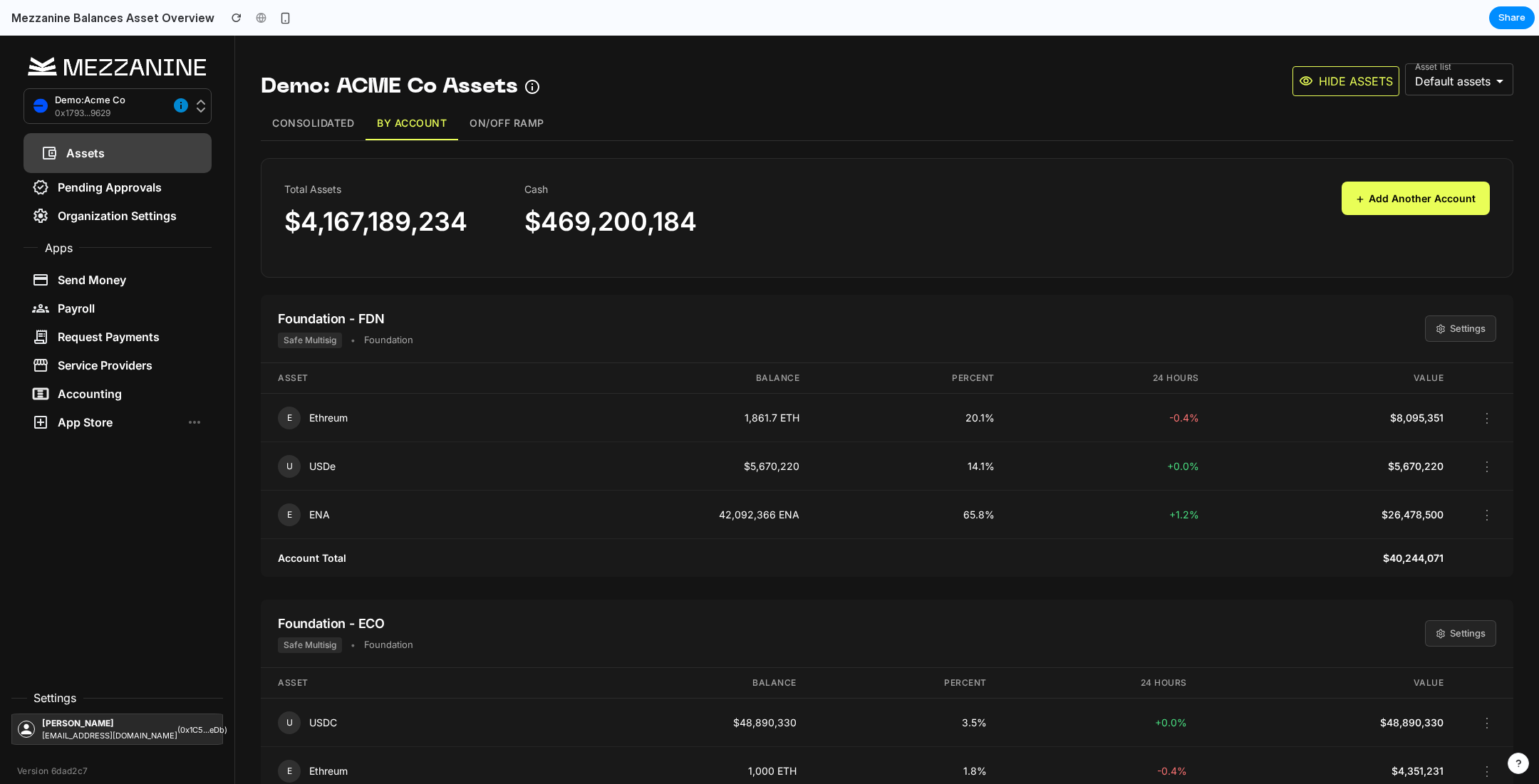
click at [100, 418] on div "App Store" at bounding box center [73, 422] width 81 height 17
